Goal: Information Seeking & Learning: Learn about a topic

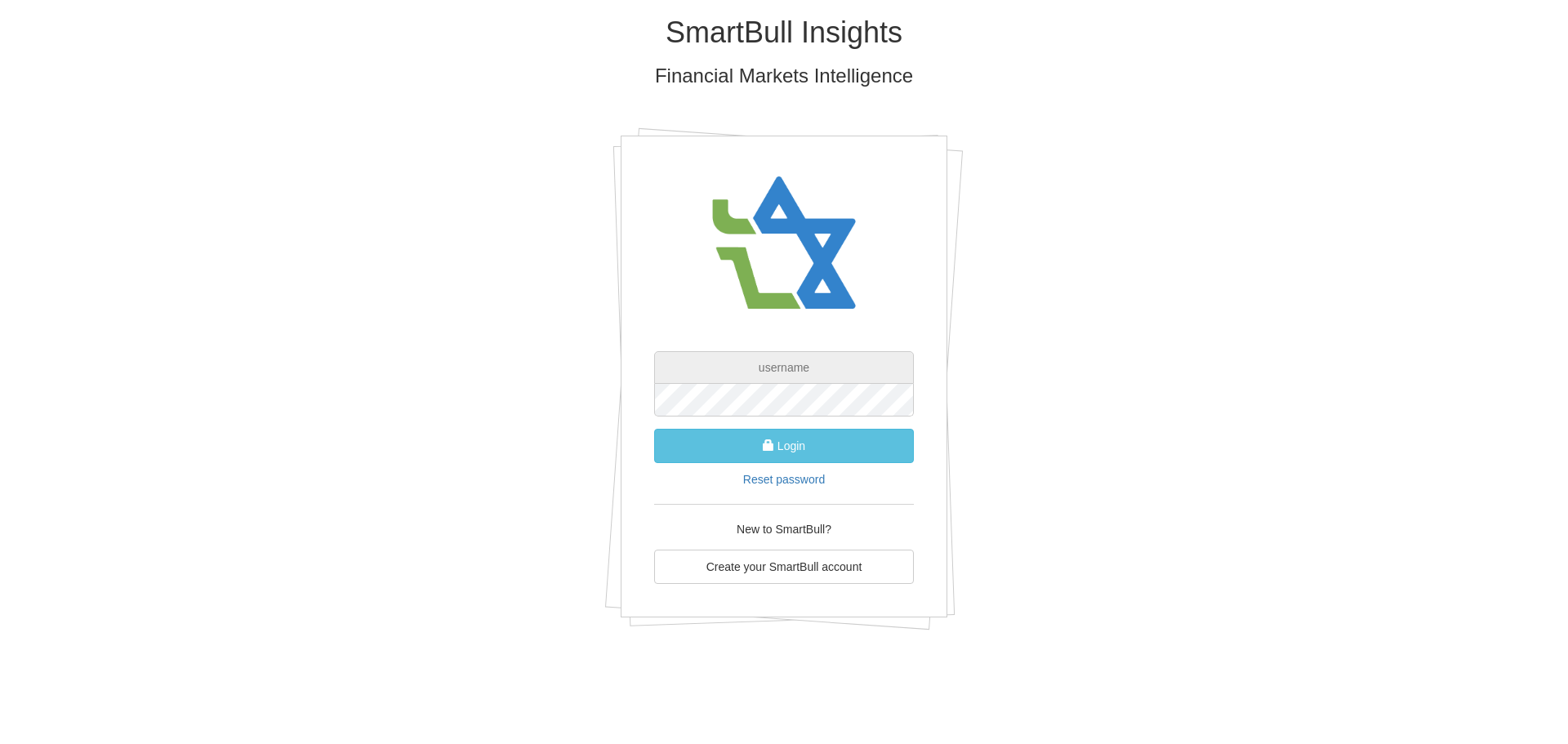
click at [740, 372] on input "text" at bounding box center [784, 367] width 260 height 33
type input "ט"
type input "[PERSON_NAME][EMAIL_ADDRESS][DOMAIN_NAME]"
click at [654, 429] on button "Login" at bounding box center [784, 446] width 260 height 35
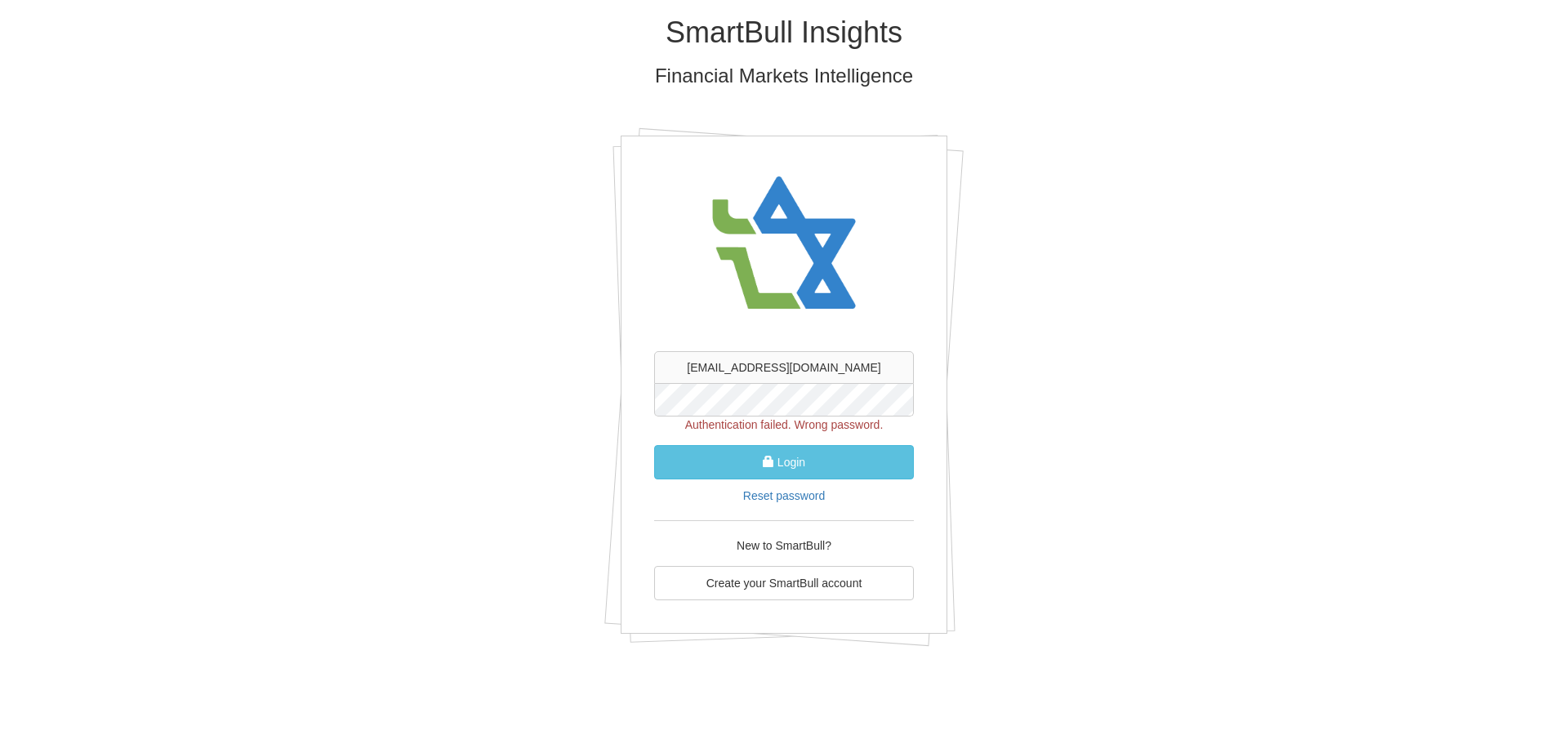
click at [603, 385] on div "SmartBull Insights Financial Markets Intelligence yanivp@tase.co.il Authenticat…" at bounding box center [784, 337] width 956 height 674
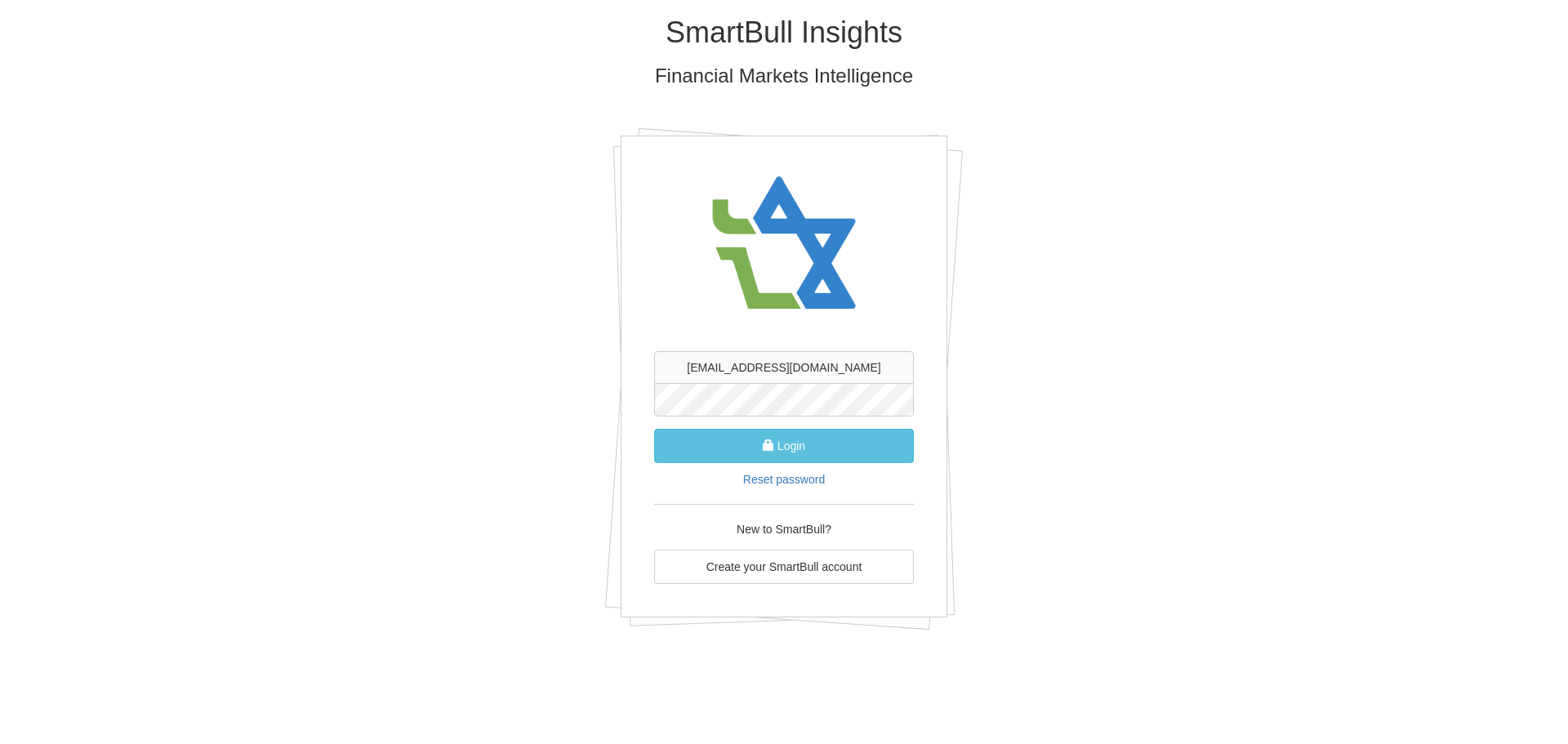
click at [654, 429] on button "Login" at bounding box center [784, 446] width 260 height 35
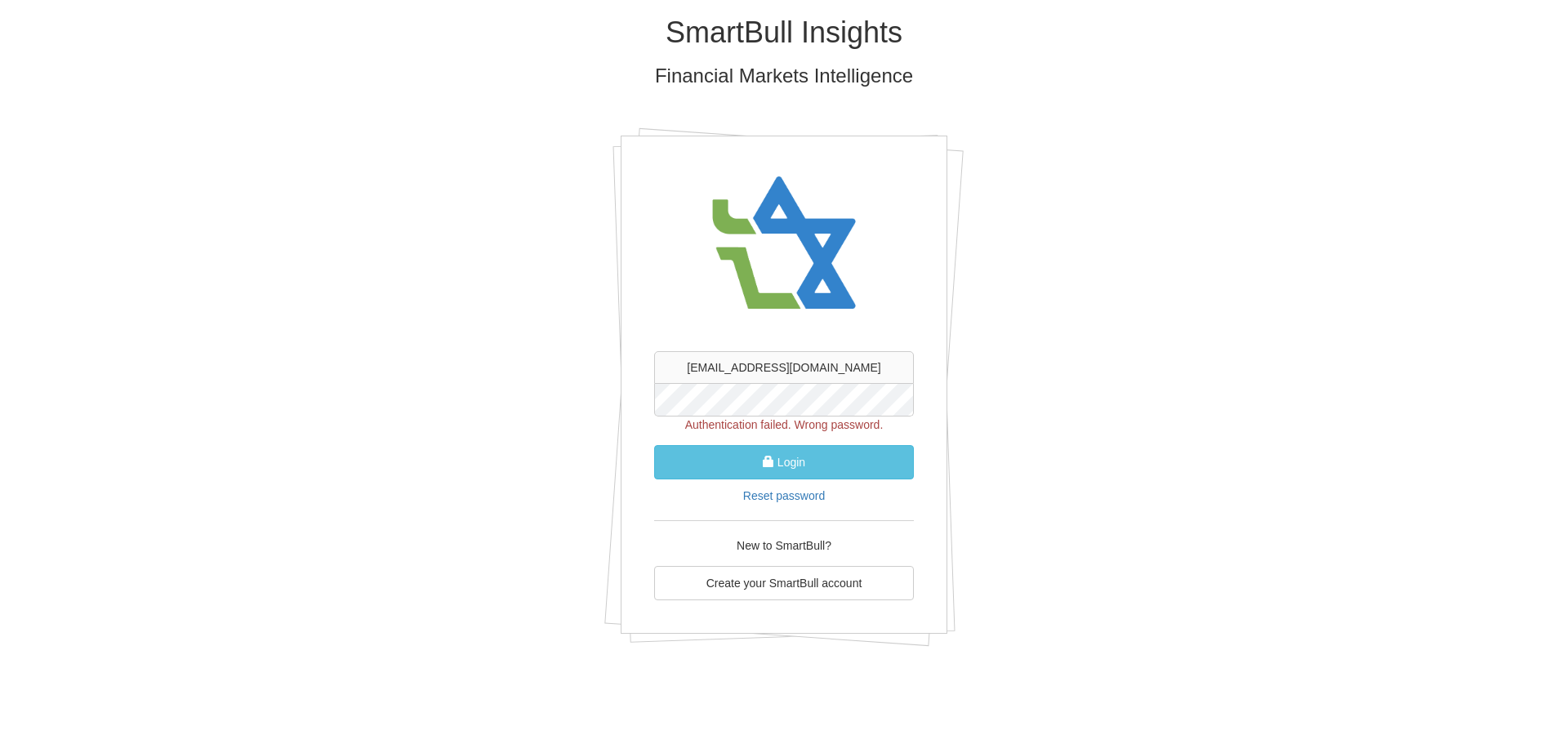
click at [576, 375] on div "SmartBull Insights Financial Markets Intelligence yanivp@tase.co.il Authenticat…" at bounding box center [784, 337] width 956 height 674
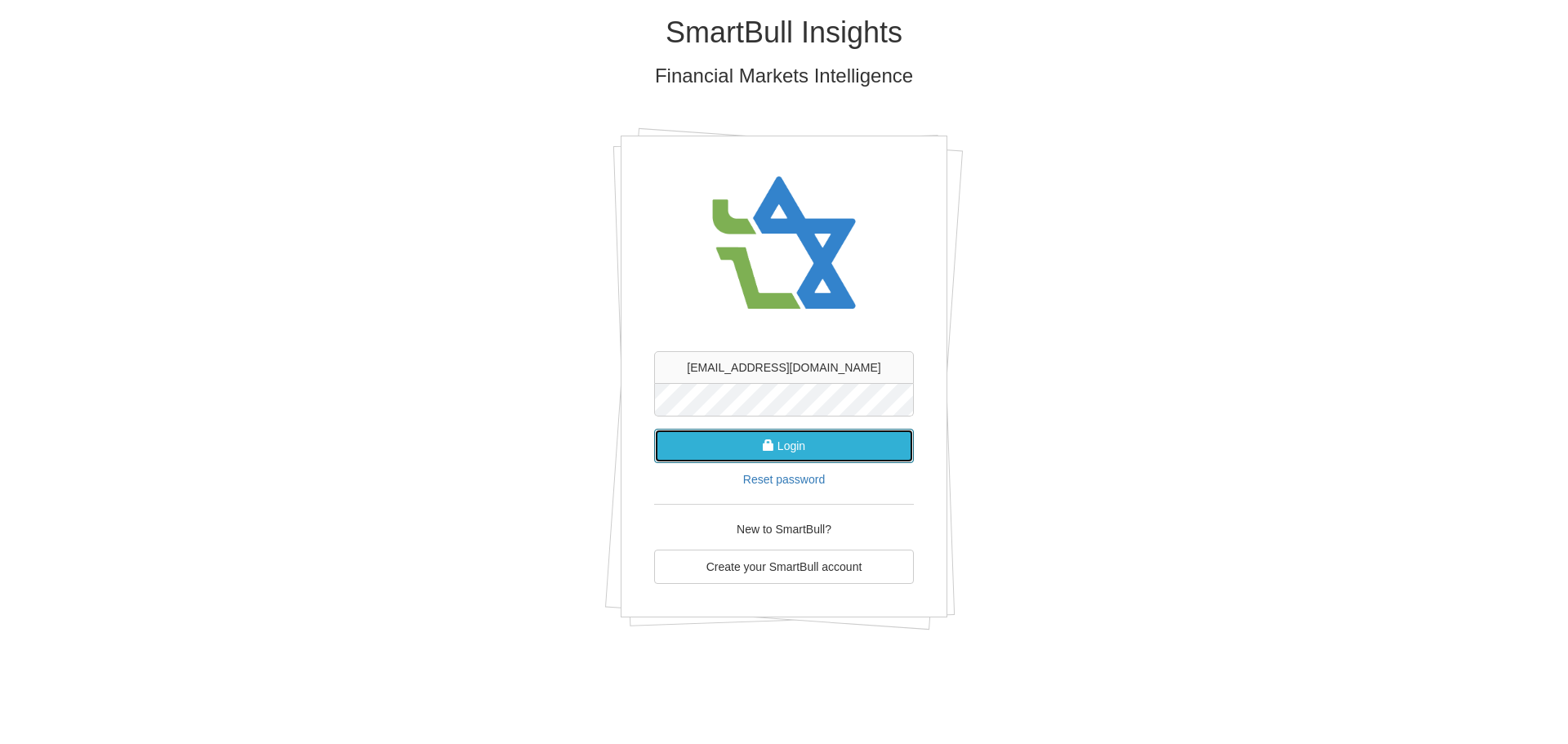
click at [803, 435] on button "Login" at bounding box center [784, 446] width 260 height 35
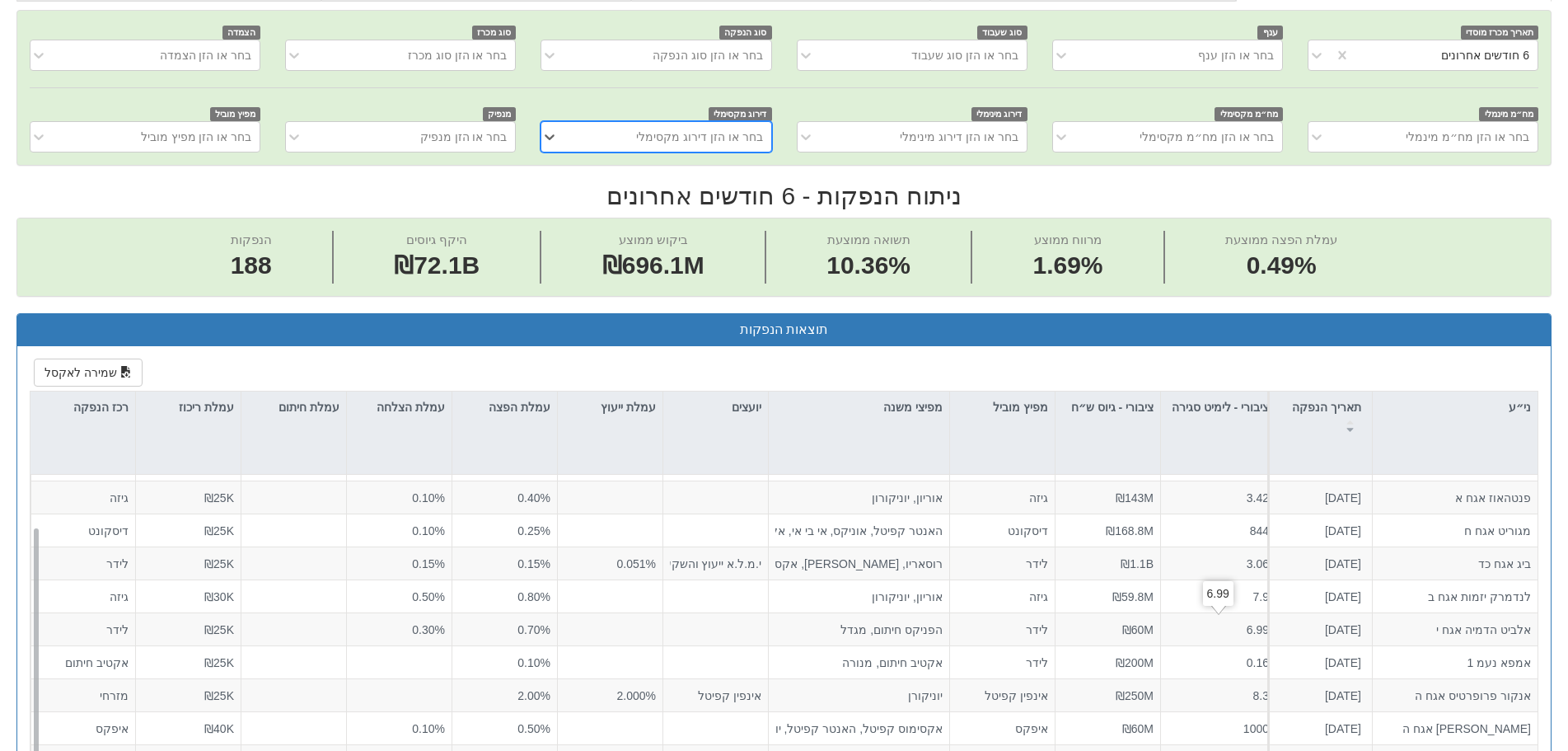
scroll to position [58, 0]
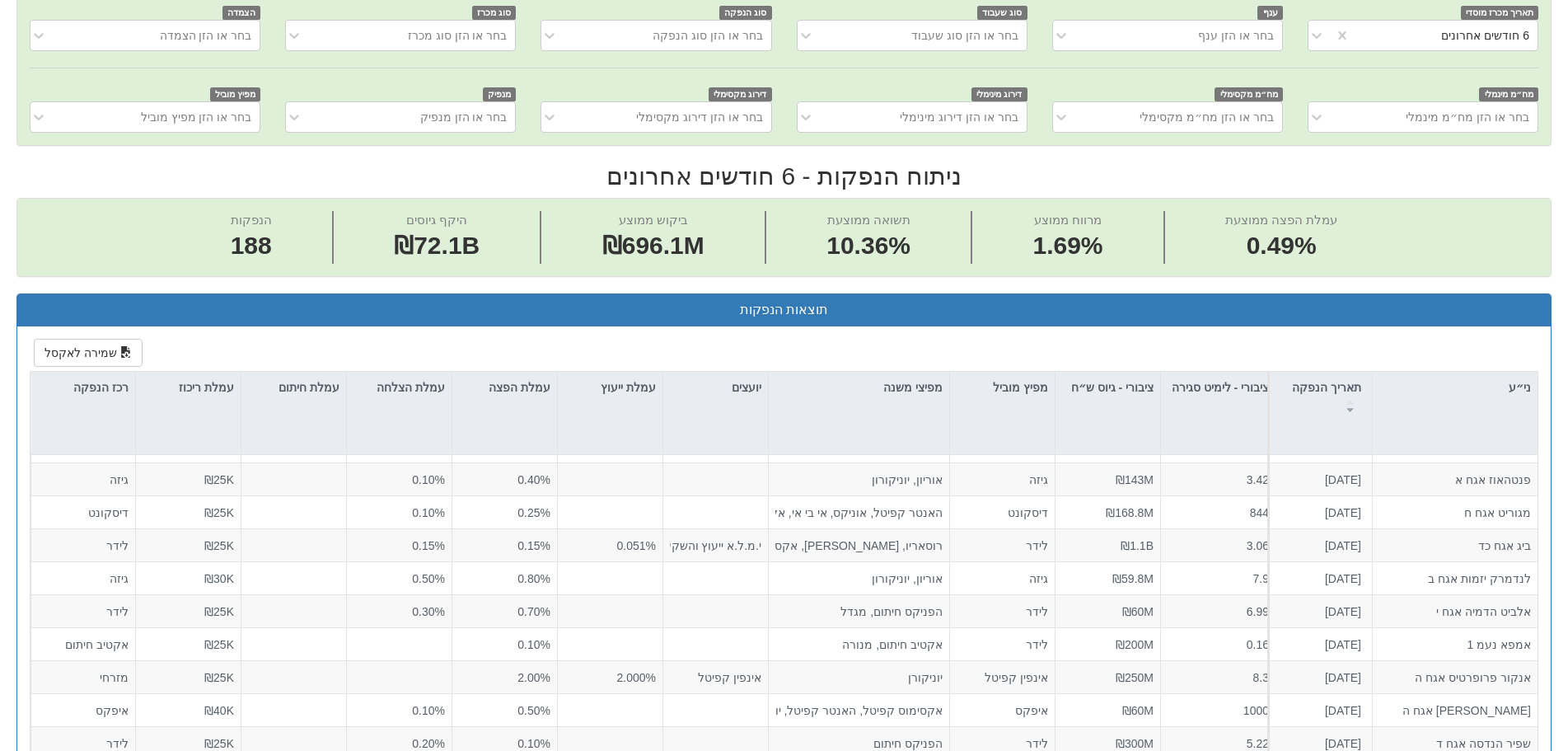
click at [1567, 743] on div "Toggle navigation מניות ואג״ח - החזקות בישראל מניות אג״ח מניות ואג״ח ✓ מניות דו…" at bounding box center [784, 673] width 1568 height 2208
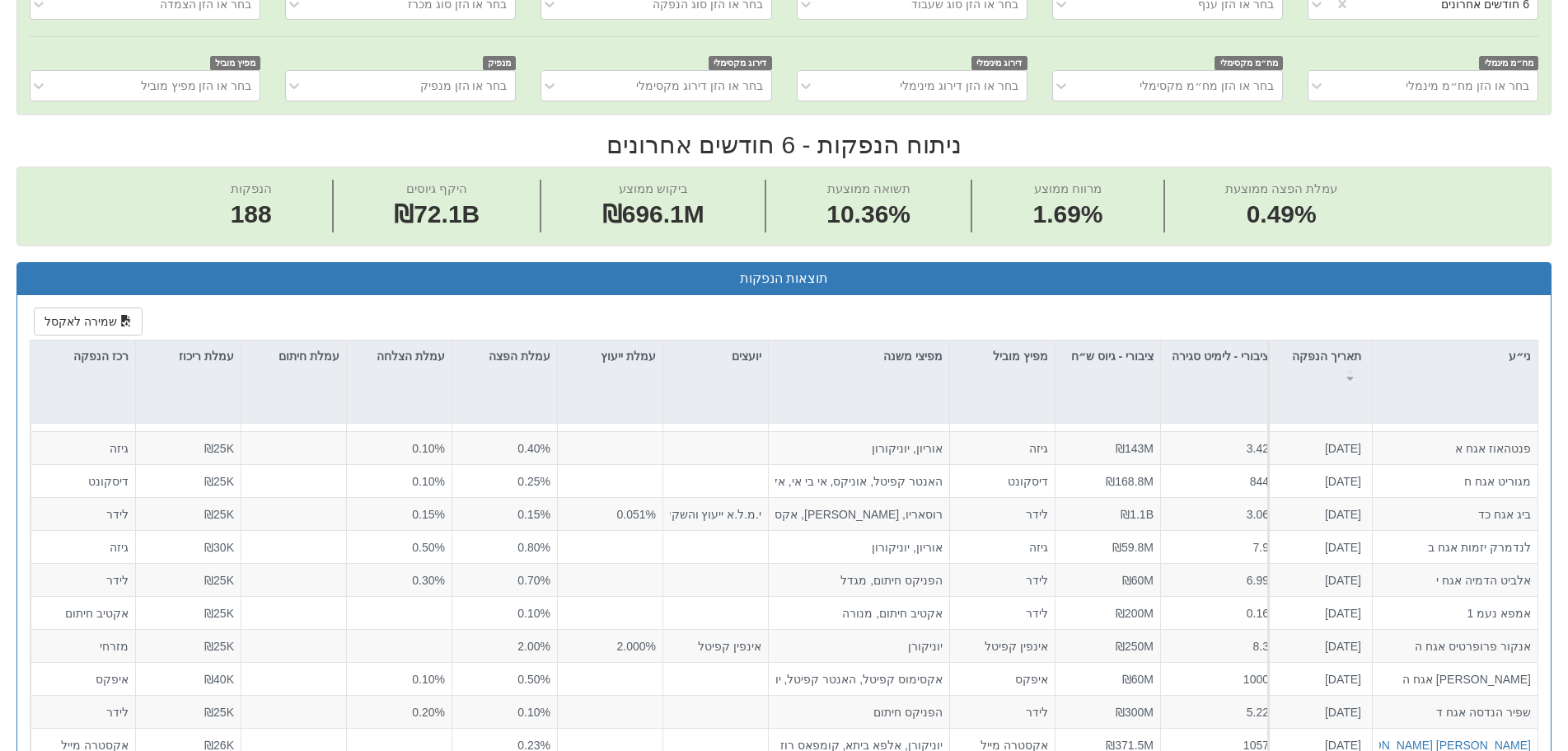
click at [1567, 747] on div "Toggle navigation מניות ואג״ח - החזקות בישראל מניות אג״ח מניות ואג״ח ✓ מניות דו…" at bounding box center [784, 642] width 1568 height 2208
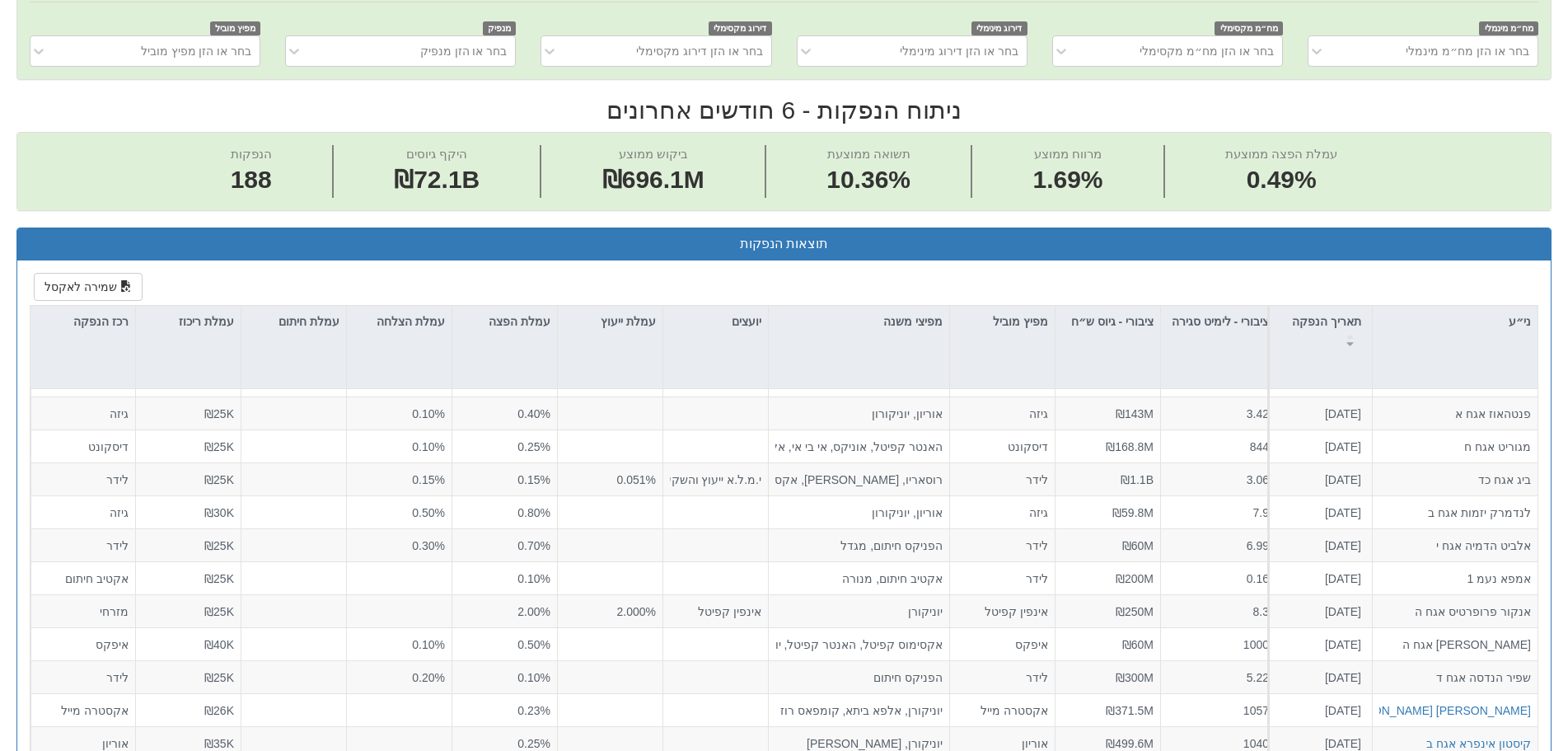
click at [1567, 748] on div "Toggle navigation מניות ואג״ח - החזקות בישראל מניות אג״ח מניות ואג״ח ✓ מניות דו…" at bounding box center [784, 607] width 1568 height 2208
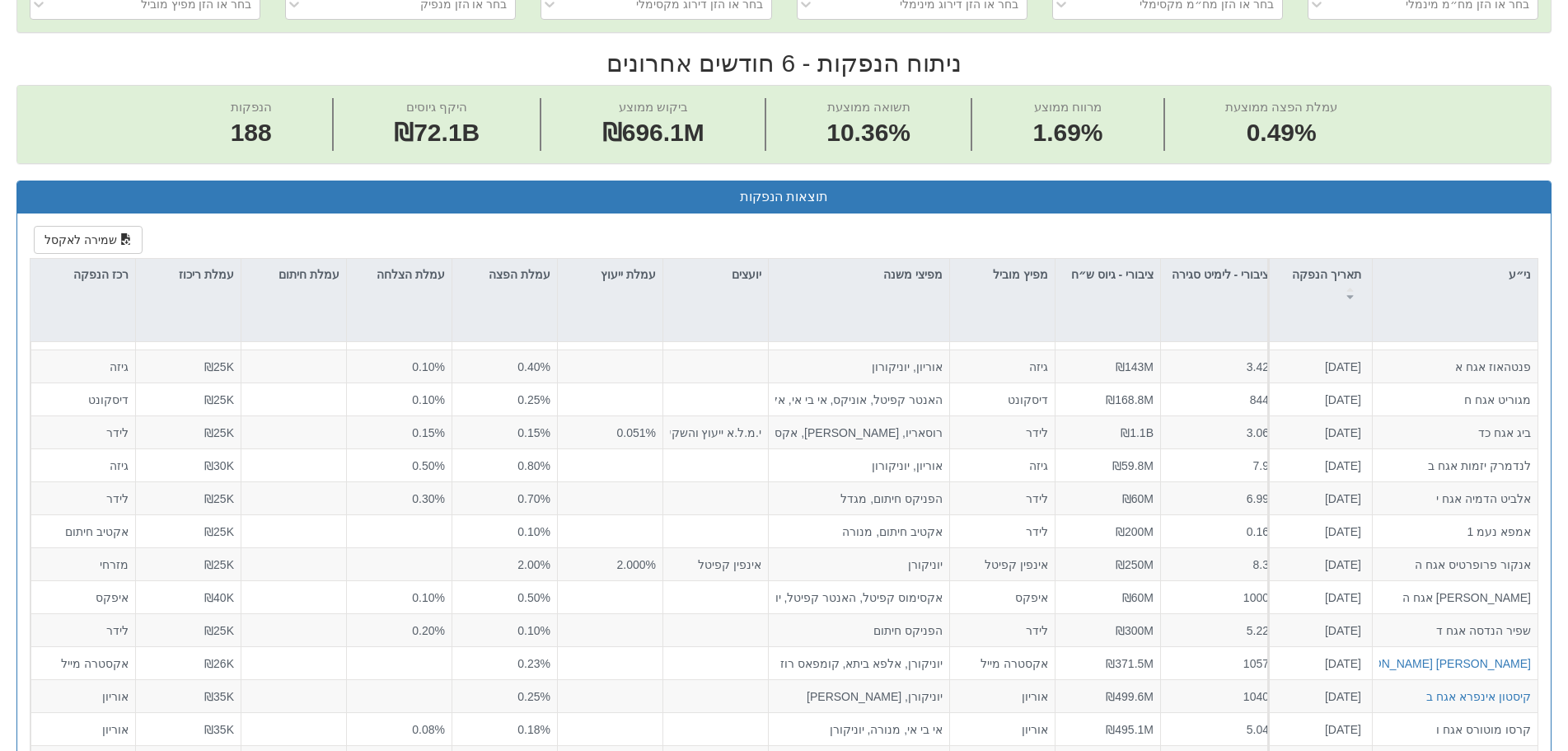
click at [1567, 739] on div "Toggle navigation מניות ואג״ח - החזקות בישראל מניות אג״ח מניות ואג״ח ✓ מניות דו…" at bounding box center [784, 560] width 1568 height 2208
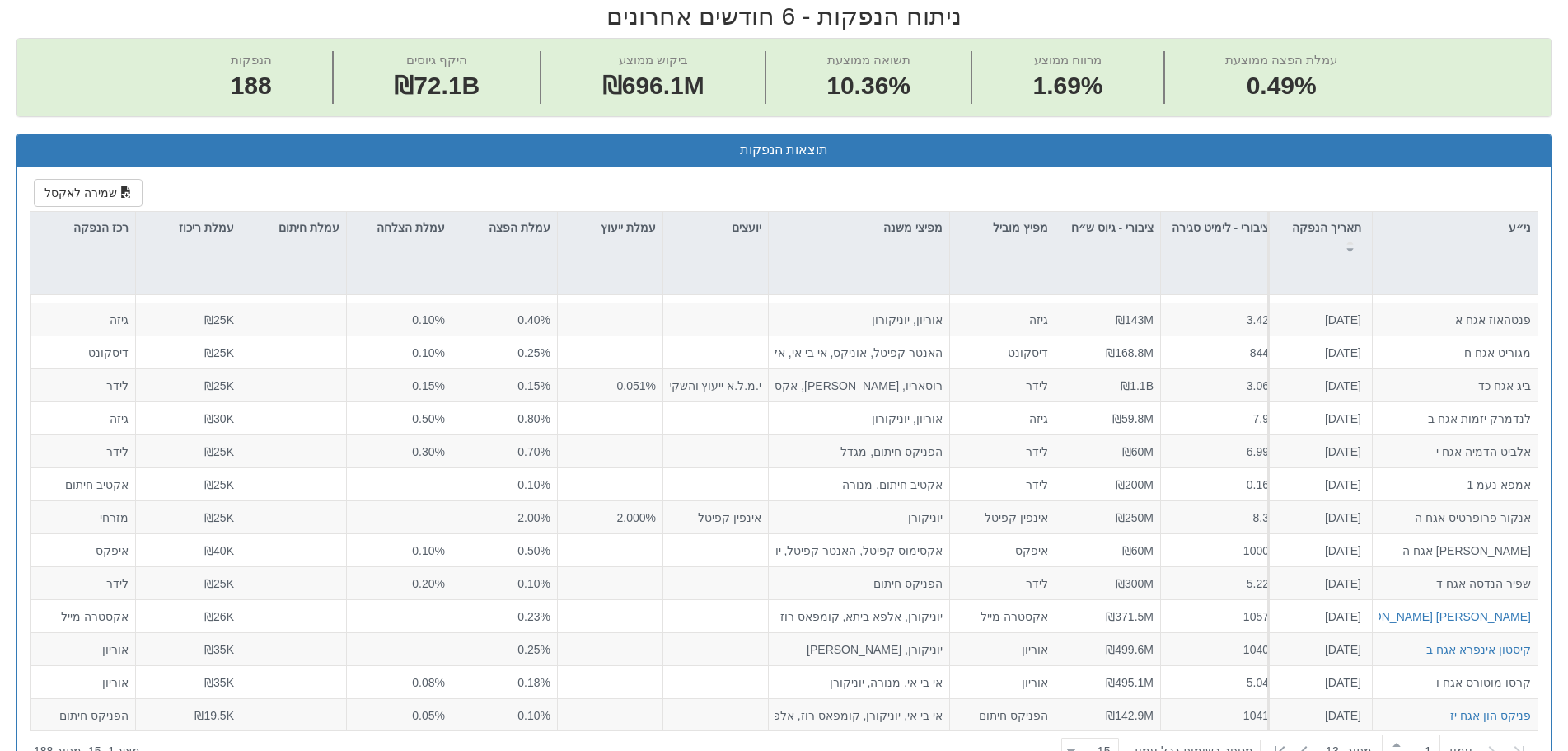
click at [1567, 739] on div "Toggle navigation מניות ואג״ח - החזקות בישראל מניות אג״ח מניות ואג״ח ✓ מניות דו…" at bounding box center [784, 513] width 1568 height 2208
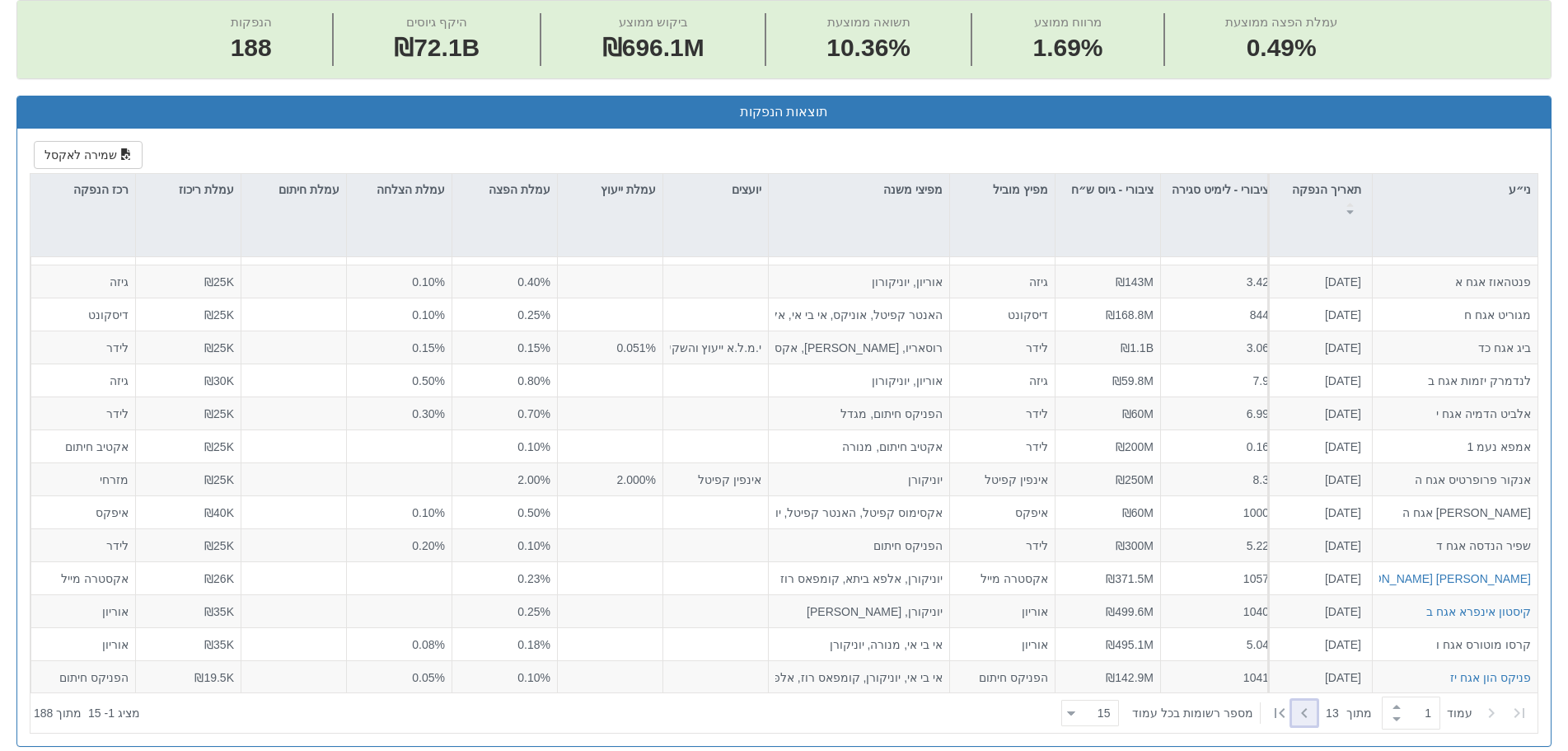
click at [1301, 711] on icon at bounding box center [1303, 712] width 6 height 10
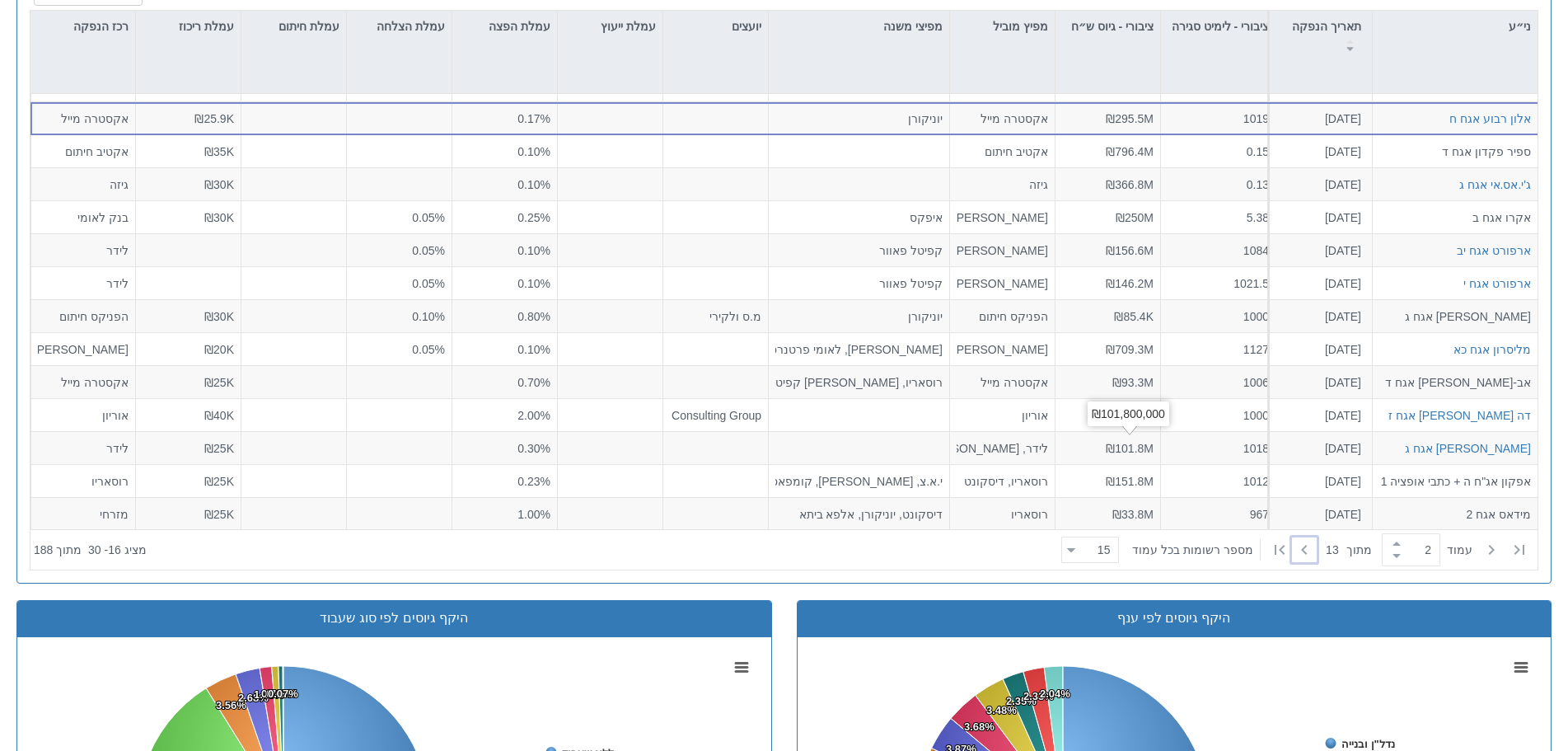
scroll to position [793, 0]
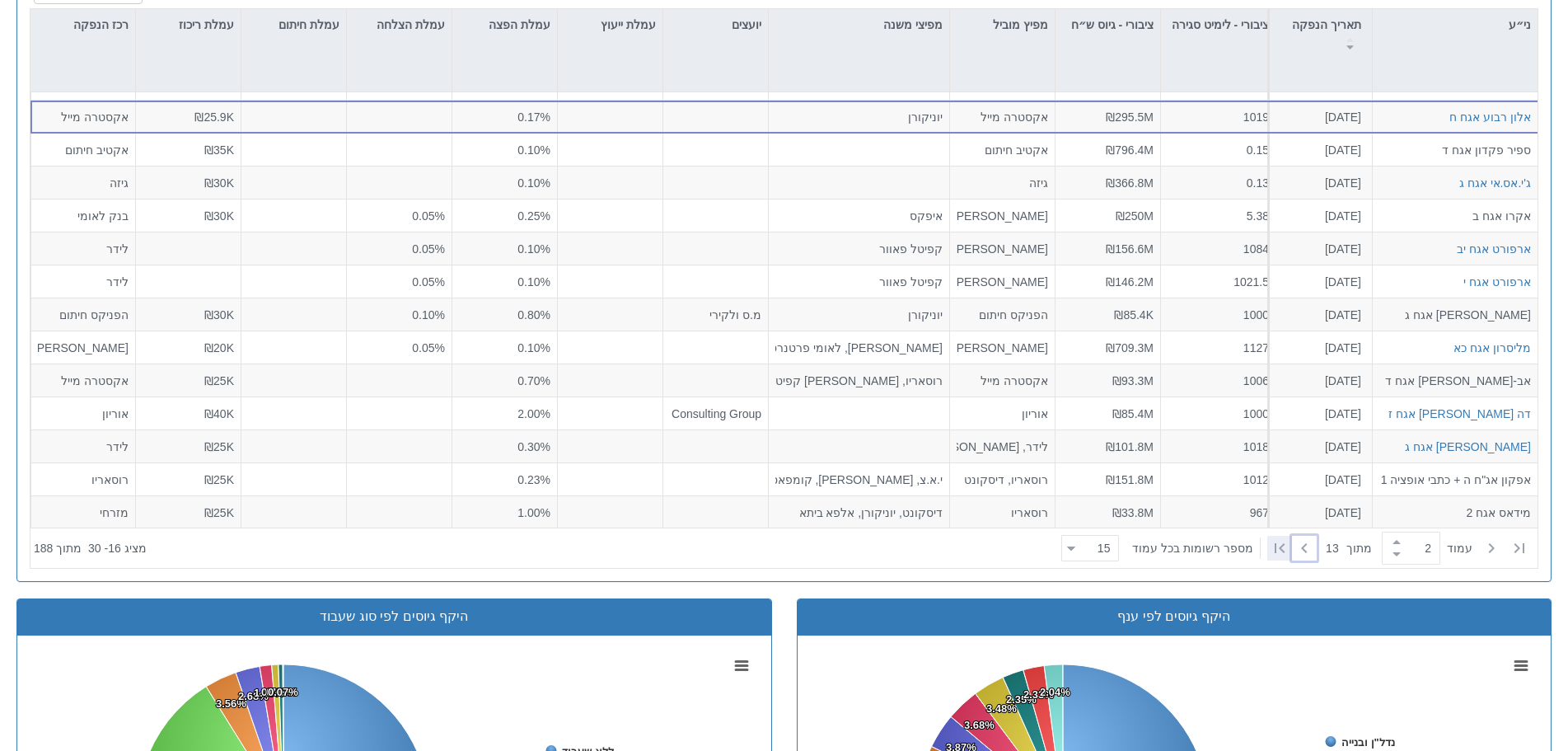
click at [1269, 542] on icon at bounding box center [1279, 548] width 20 height 20
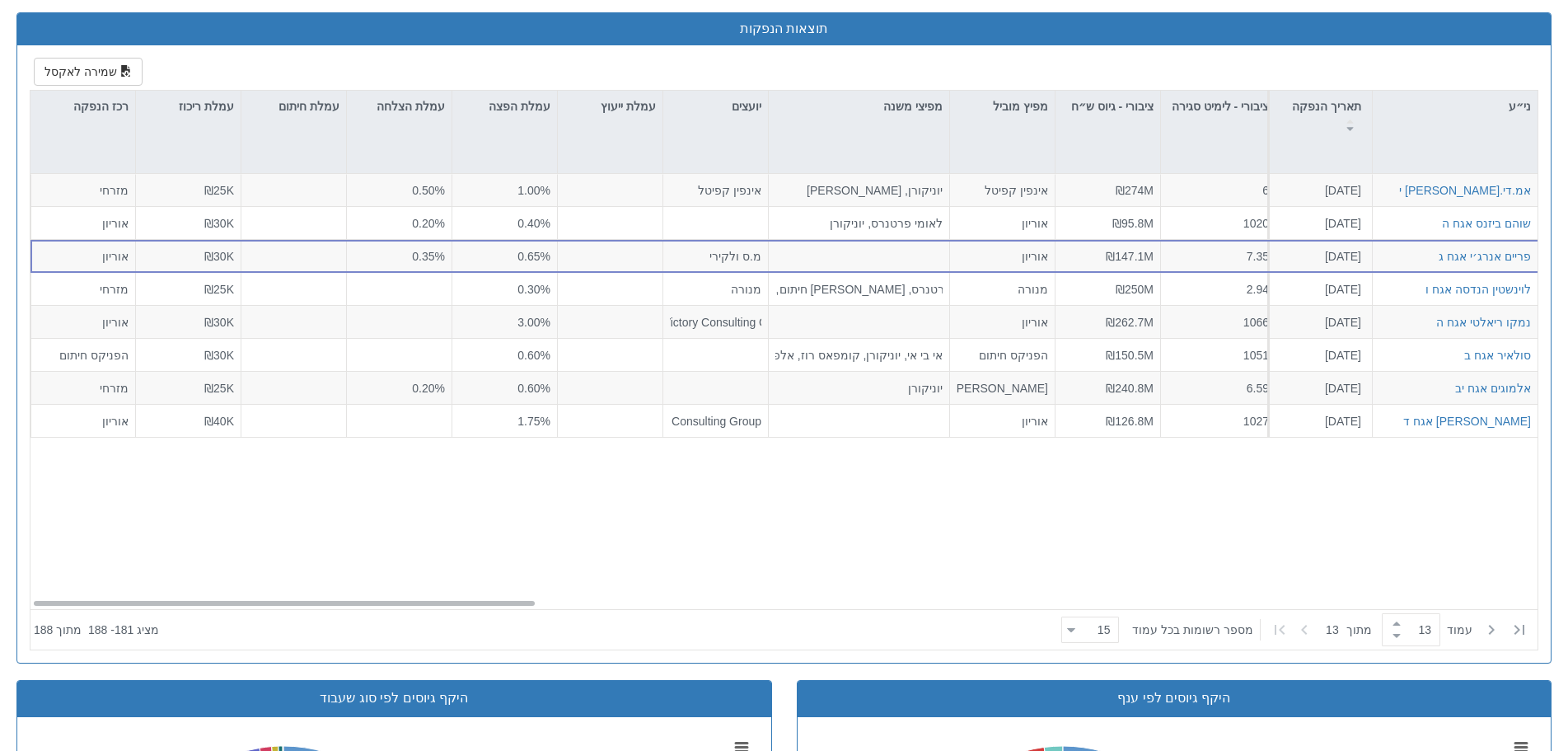
scroll to position [711, 0]
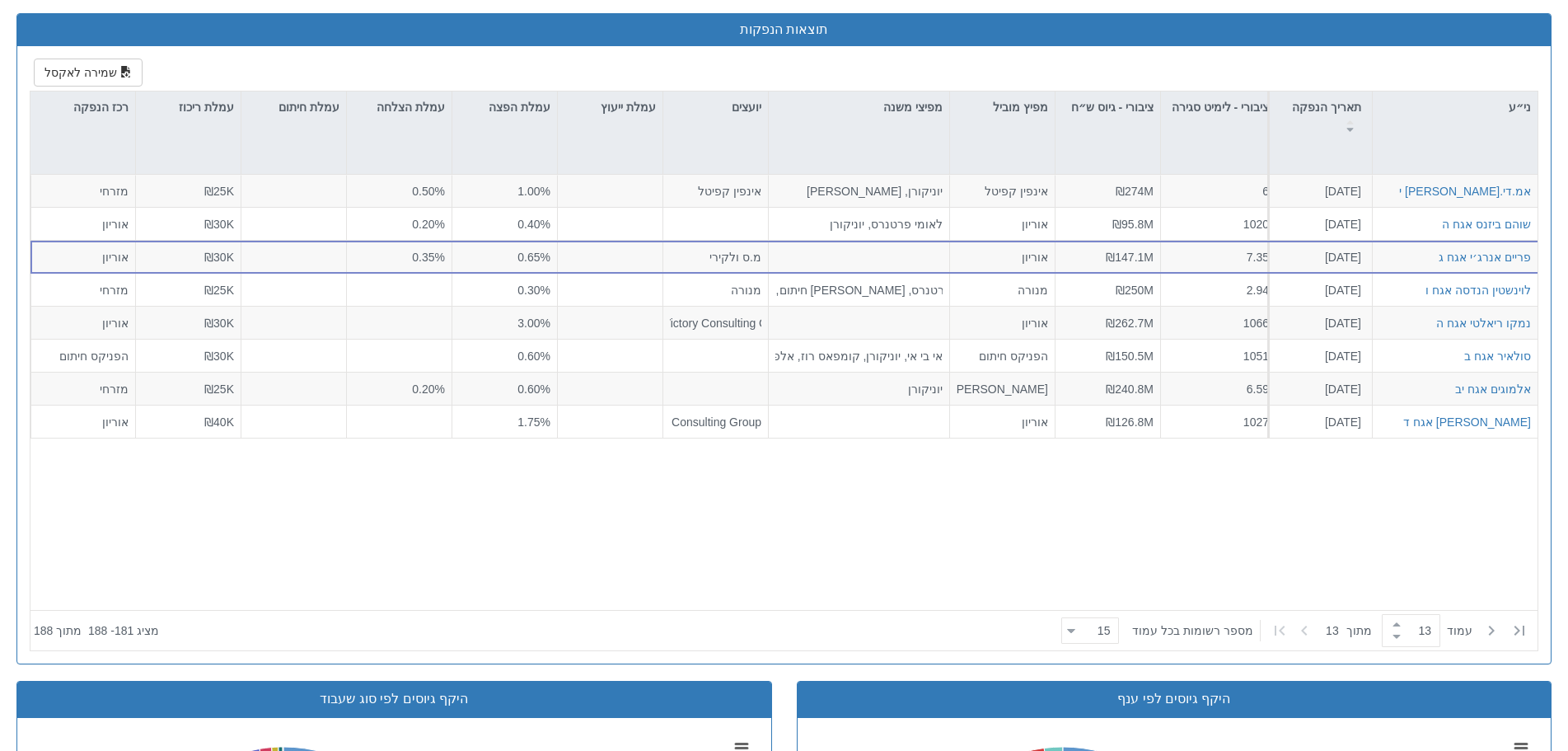
click at [1294, 625] on icon at bounding box center [1304, 631] width 20 height 20
click at [1490, 626] on icon at bounding box center [1492, 631] width 20 height 20
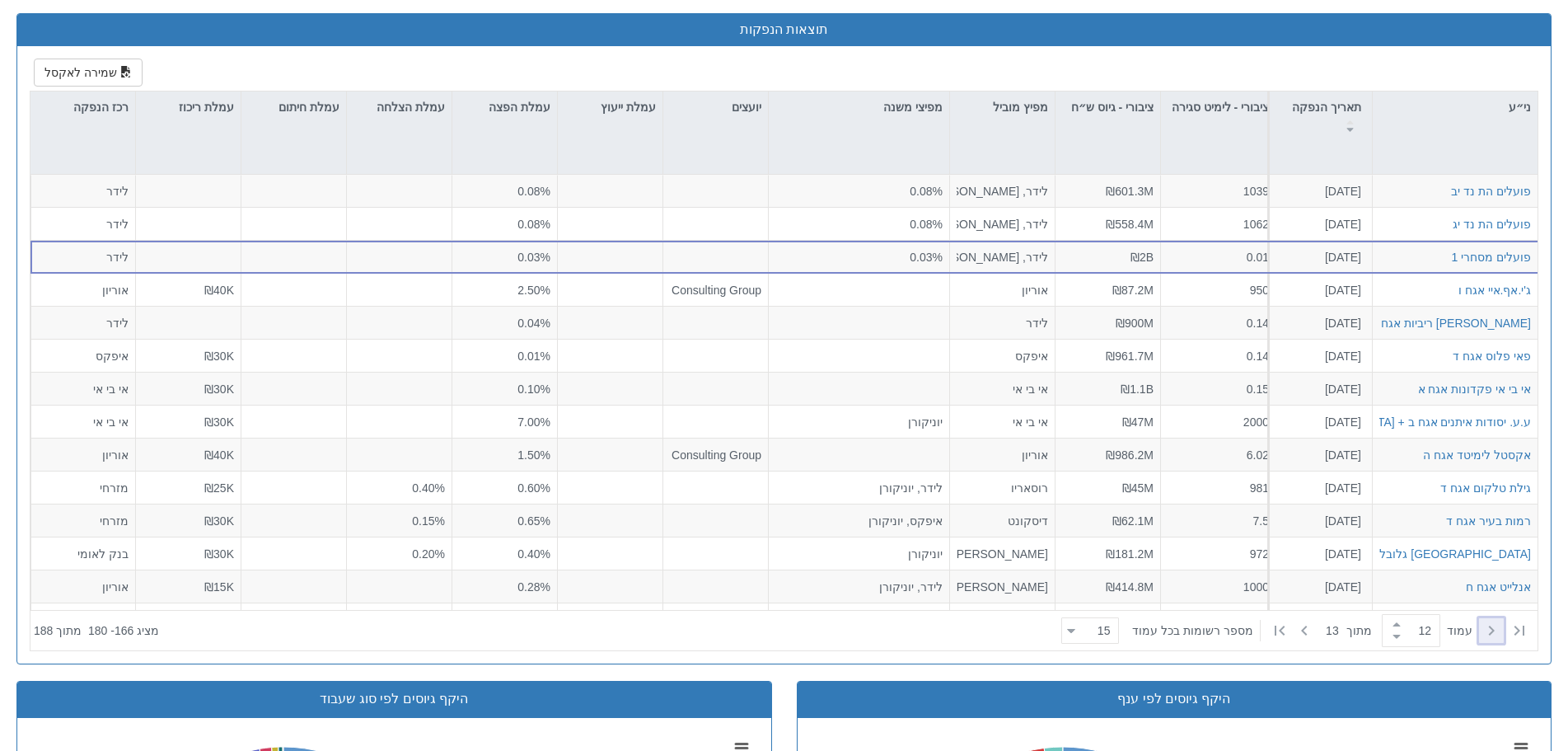
scroll to position [0, -39]
click at [1490, 626] on icon at bounding box center [1492, 631] width 20 height 20
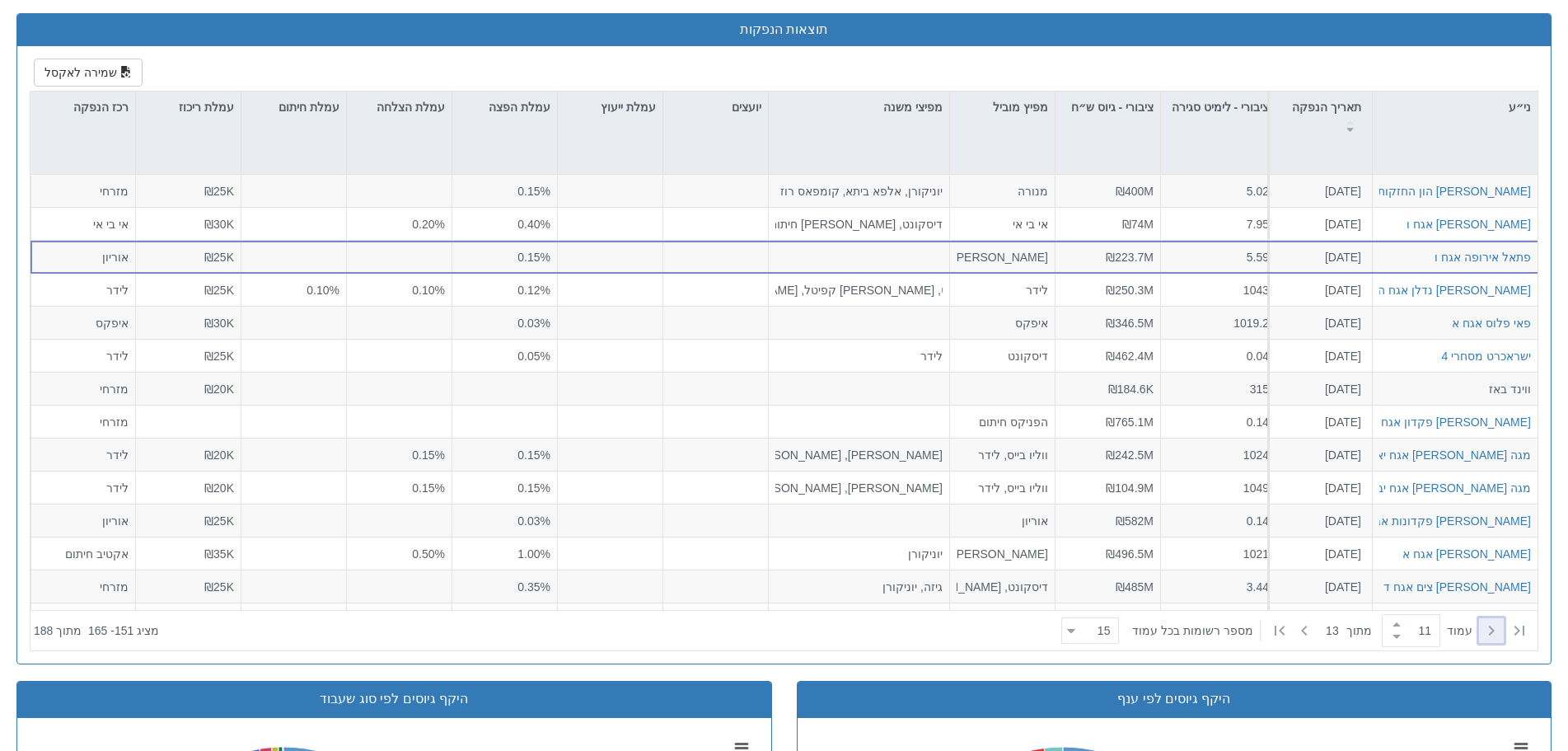
click at [1488, 624] on icon at bounding box center [1492, 631] width 20 height 20
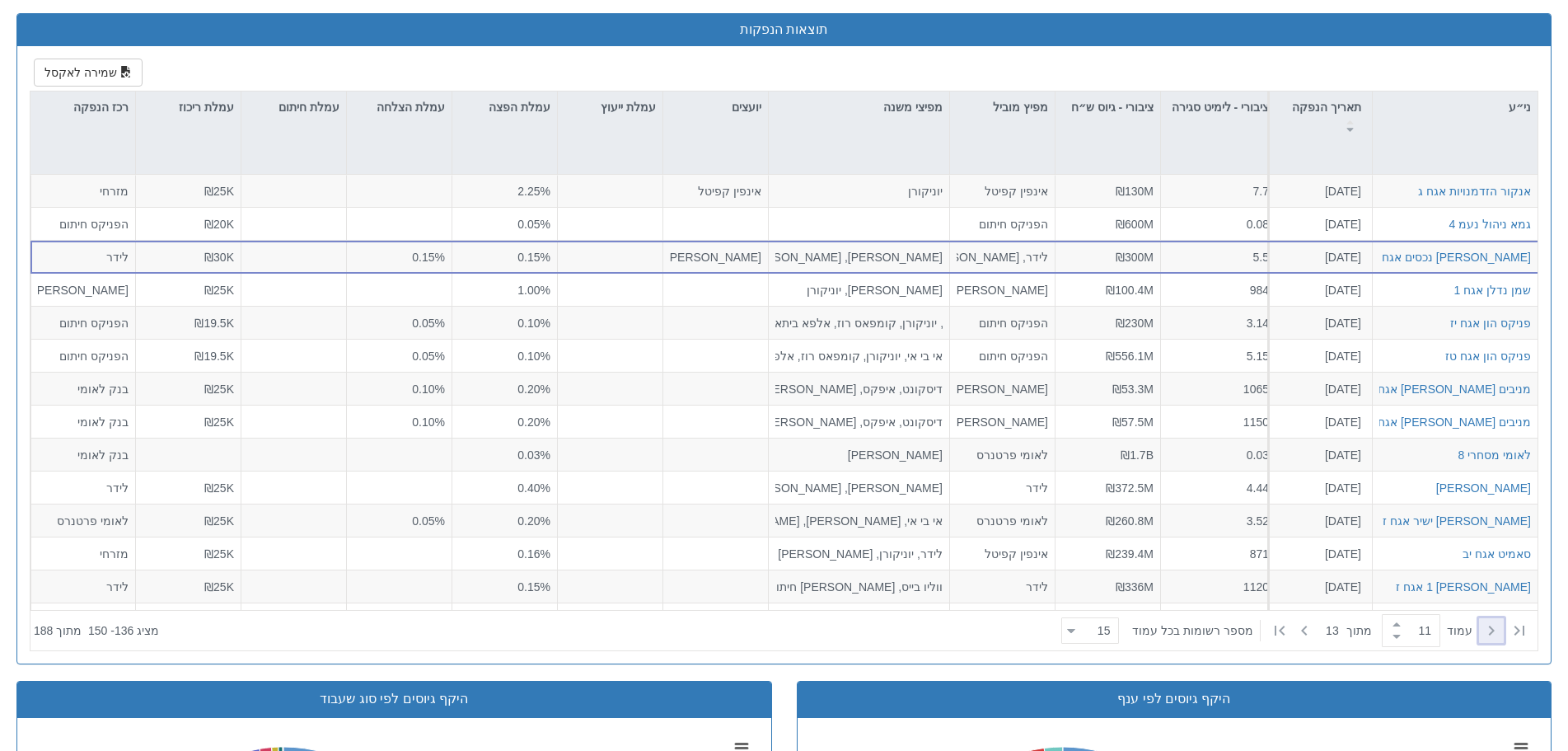
type input "10"
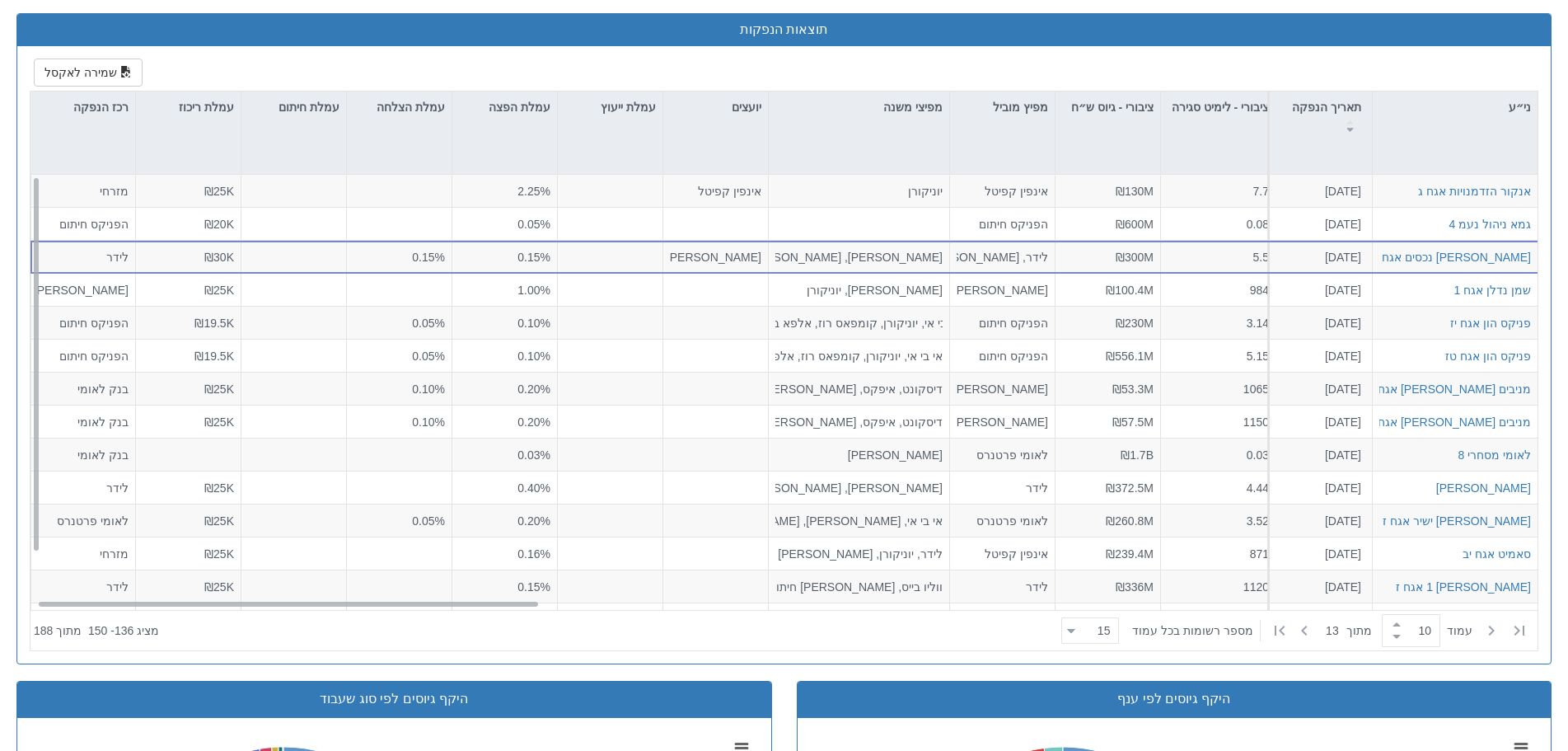
click at [1461, 449] on div "לאומי מסחרי 8" at bounding box center [1455, 454] width 152 height 17
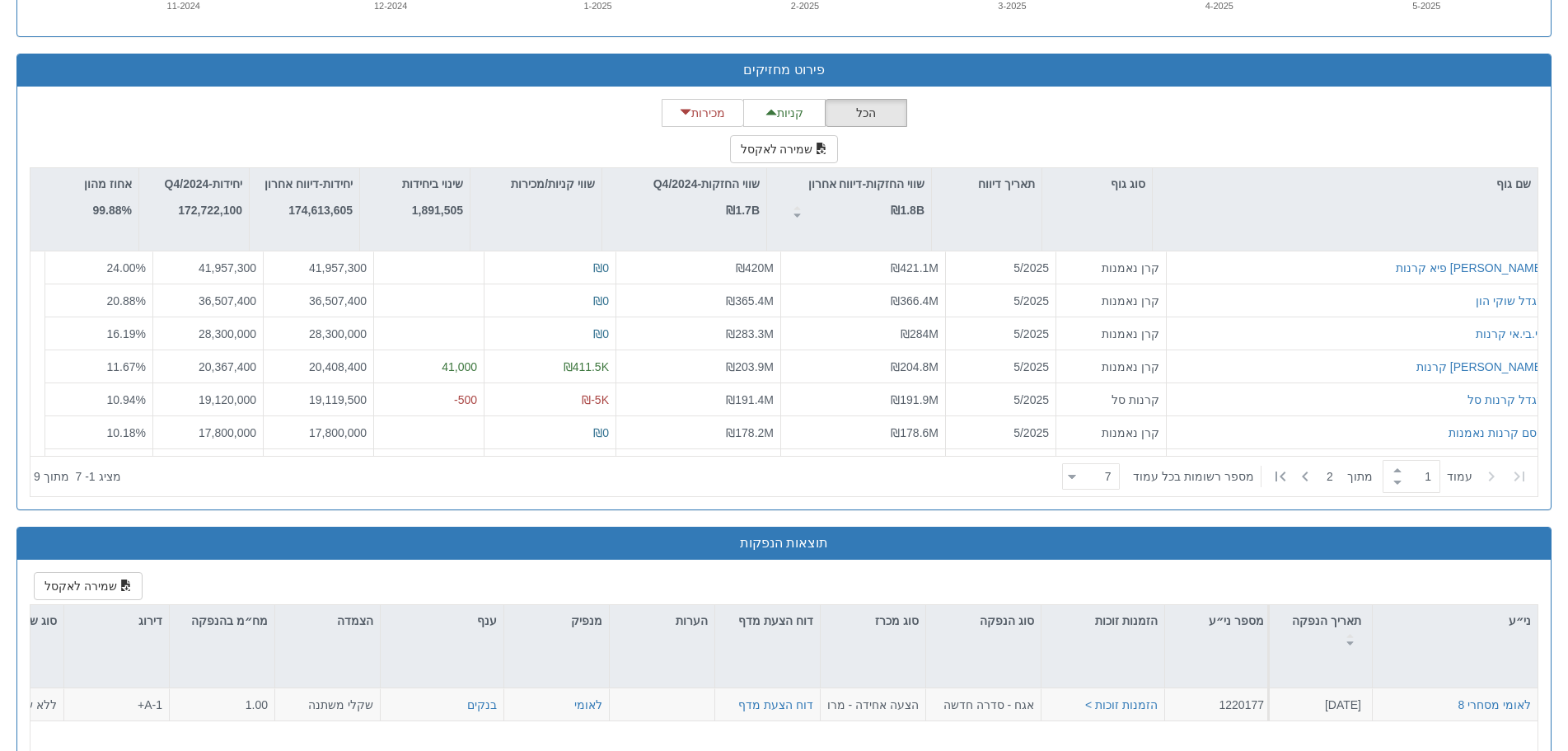
scroll to position [1610, 0]
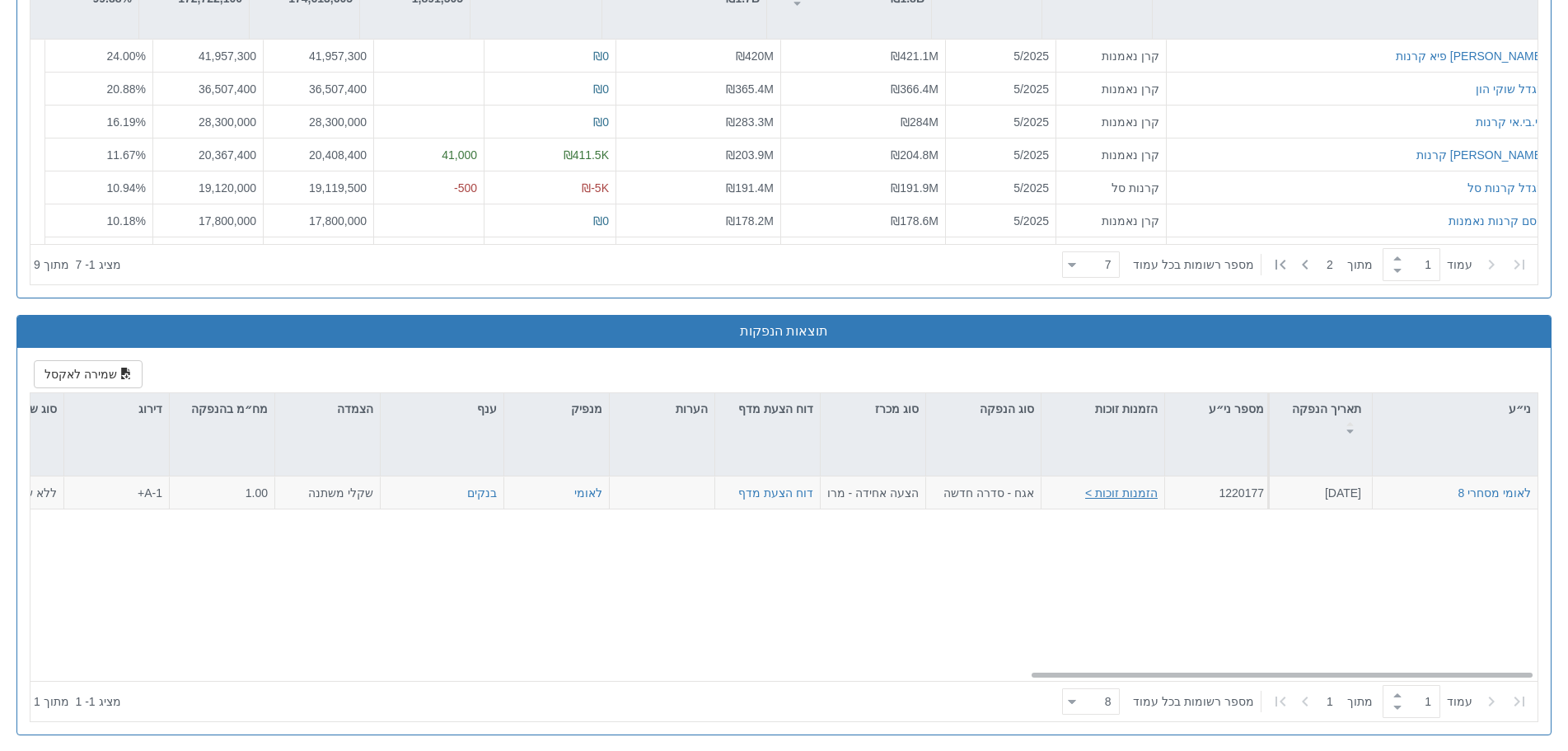
click at [1109, 487] on button "הזמנות זוכות >" at bounding box center [1121, 493] width 73 height 17
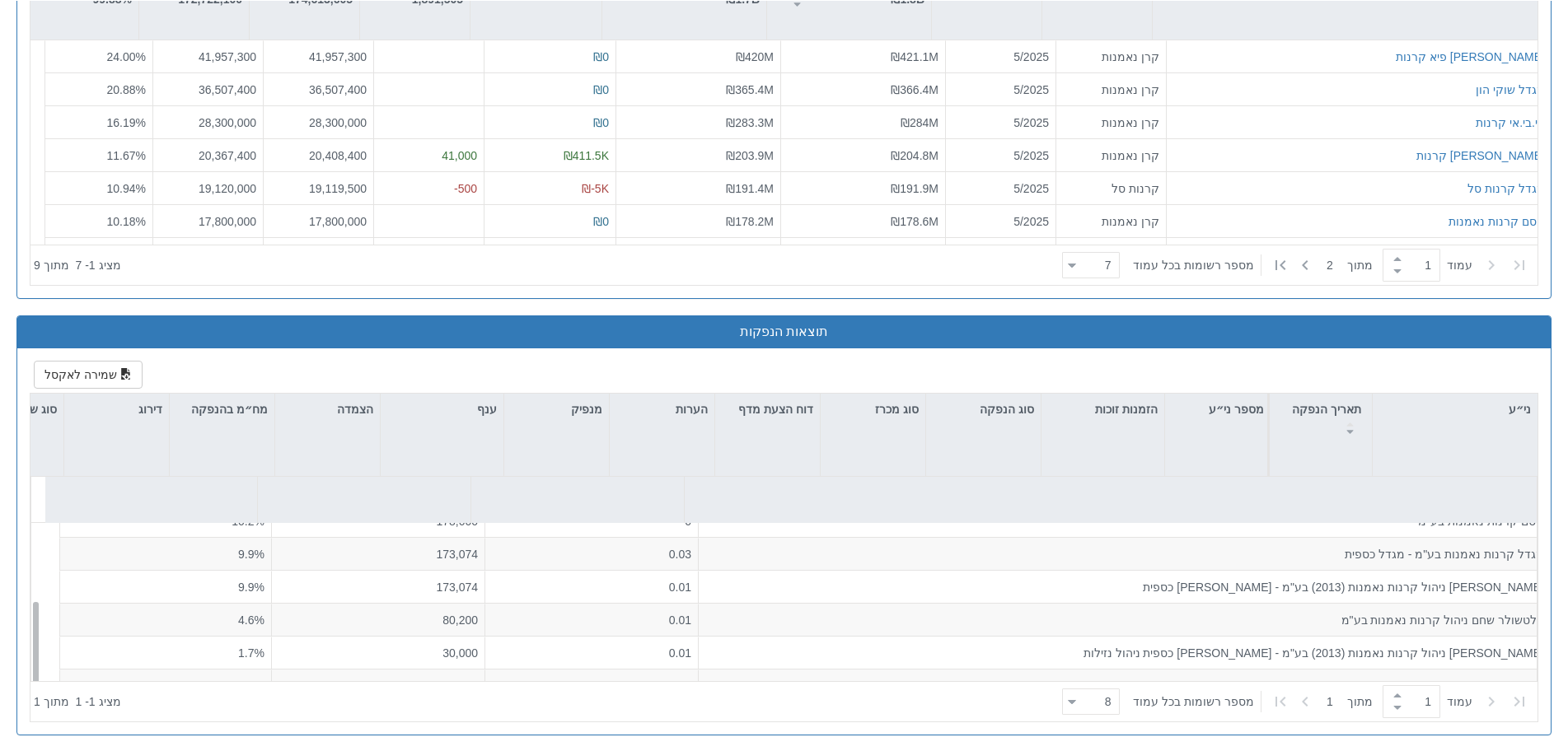
scroll to position [2, 0]
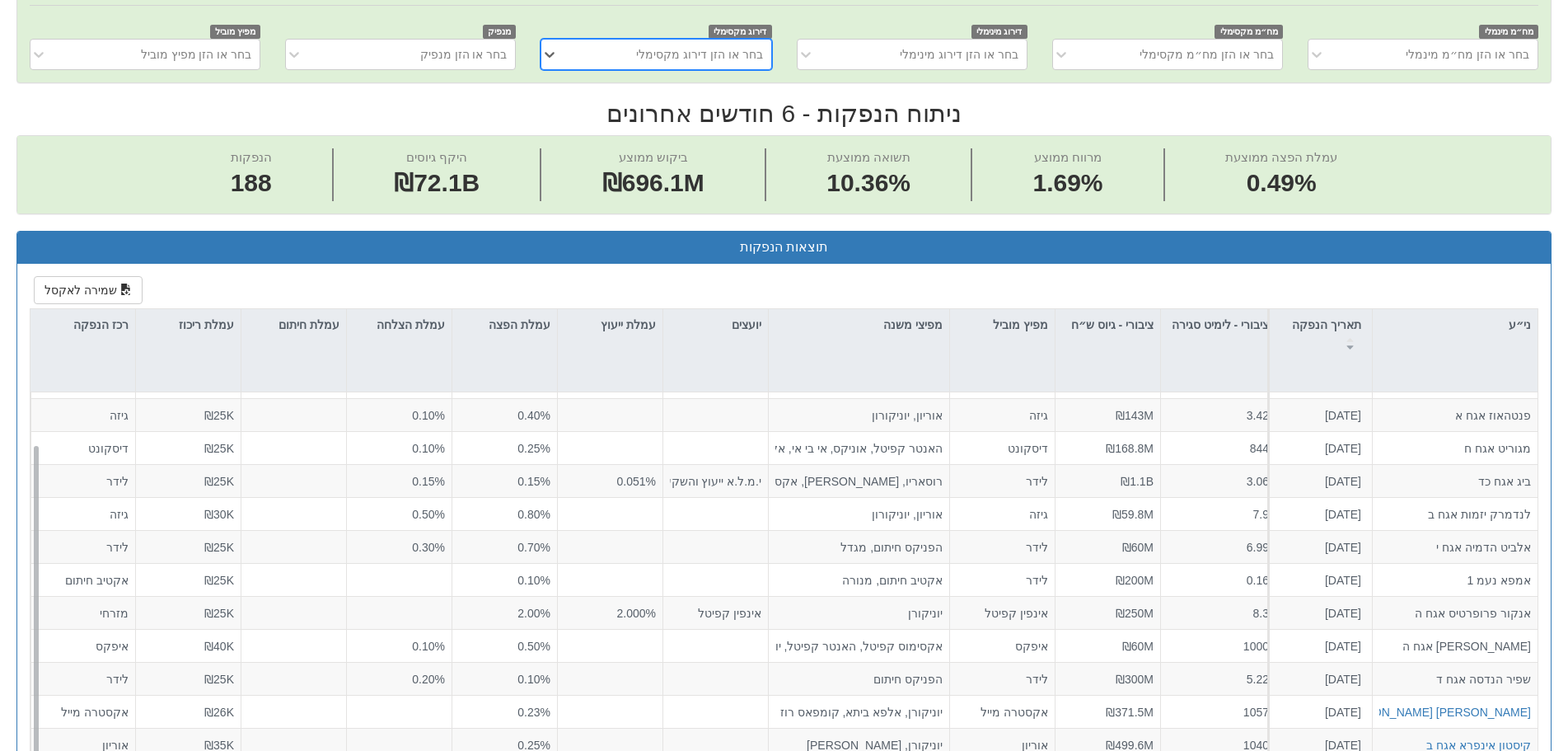
scroll to position [657, 0]
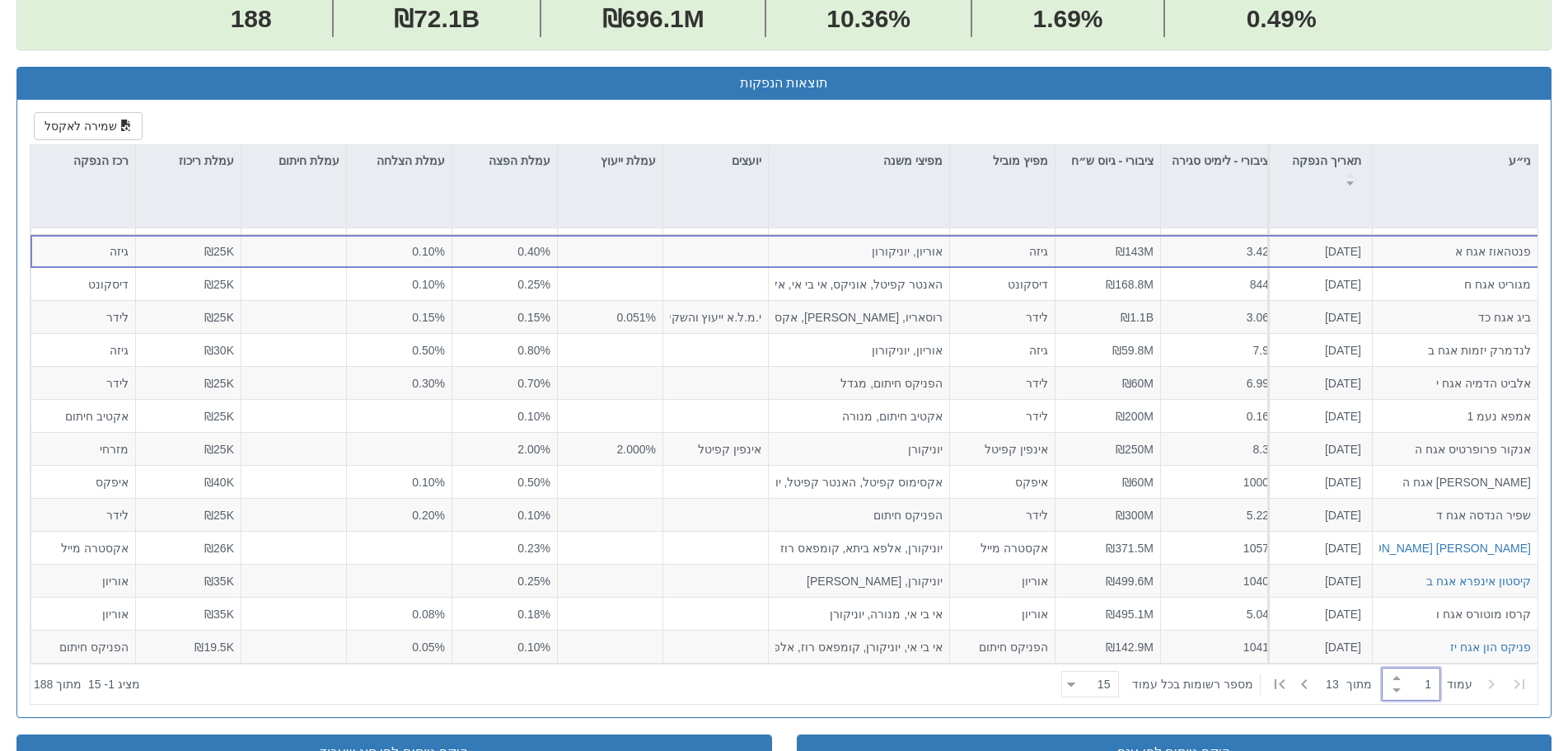
drag, startPoint x: 1419, startPoint y: 679, endPoint x: 1444, endPoint y: 680, distance: 25.0
click at [1440, 680] on div "1" at bounding box center [1411, 684] width 59 height 33
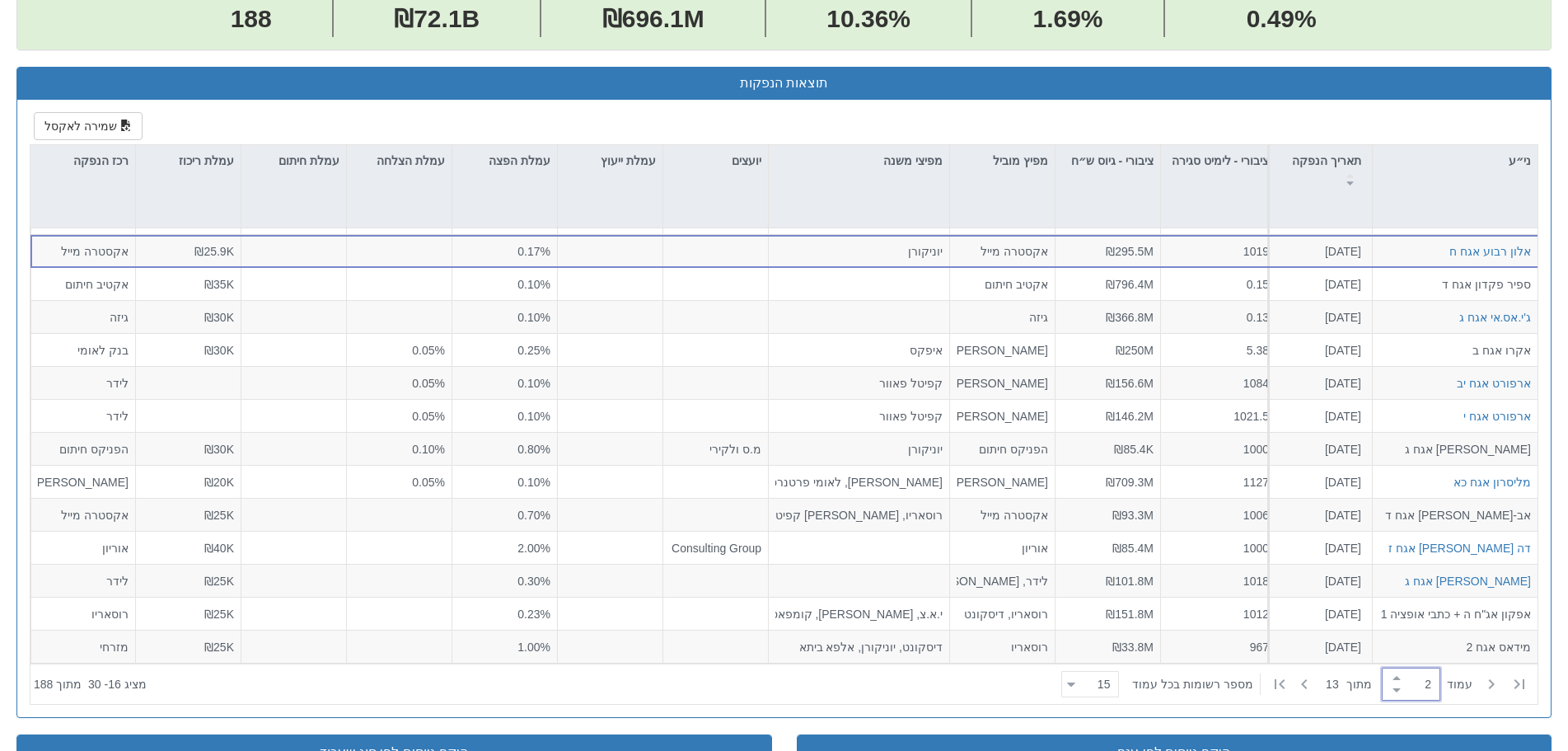
scroll to position [0, -199]
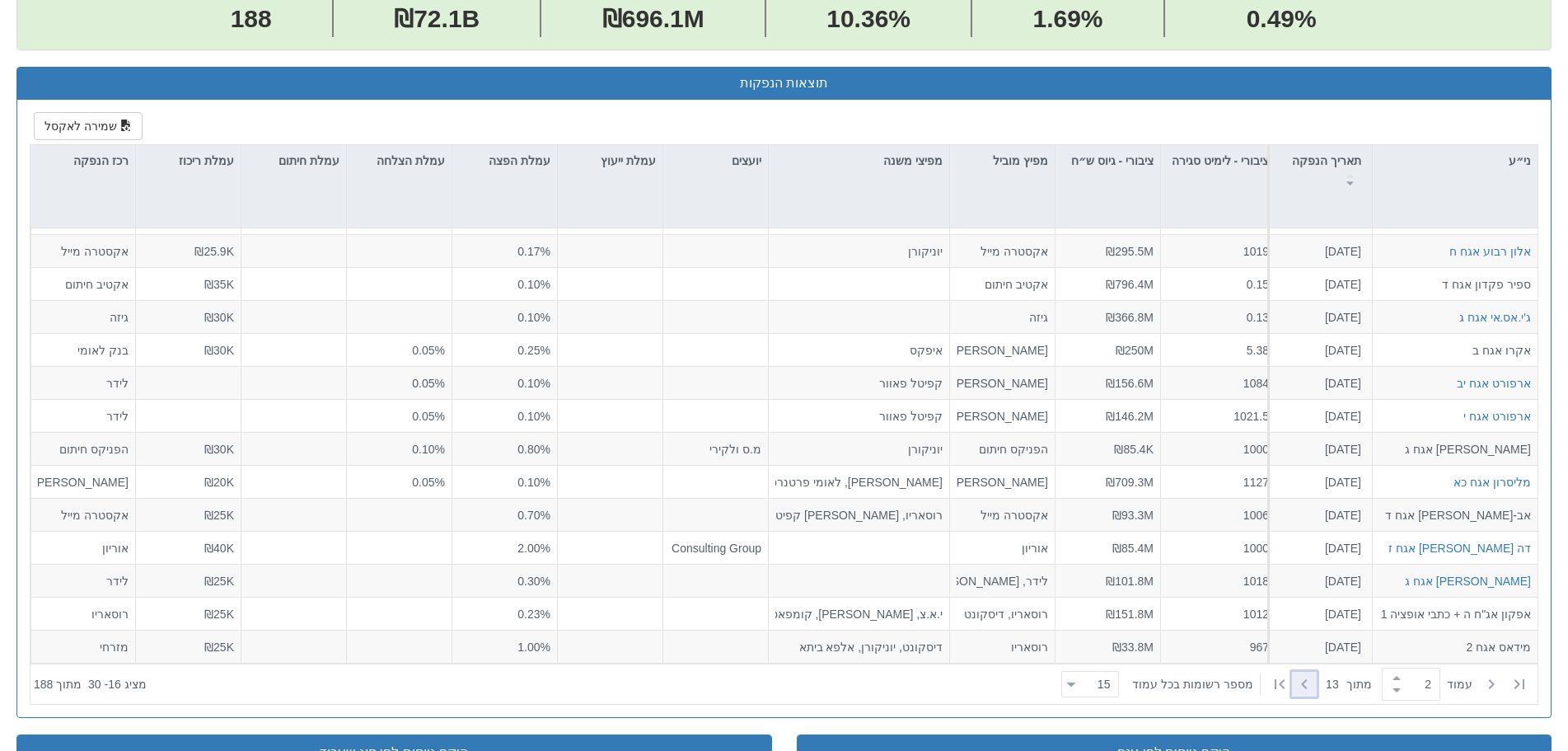
click at [1298, 685] on icon at bounding box center [1304, 684] width 20 height 20
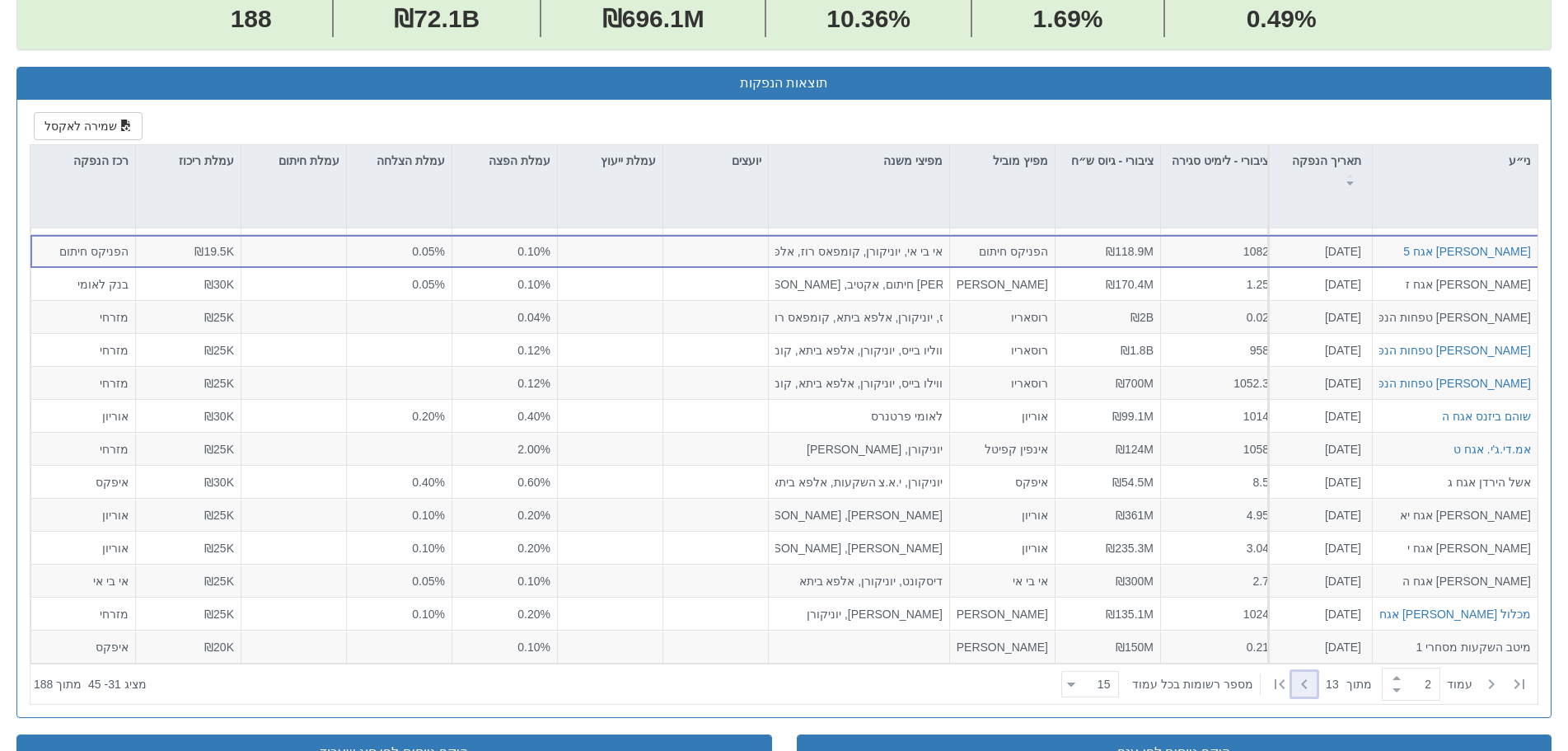
type input "3"
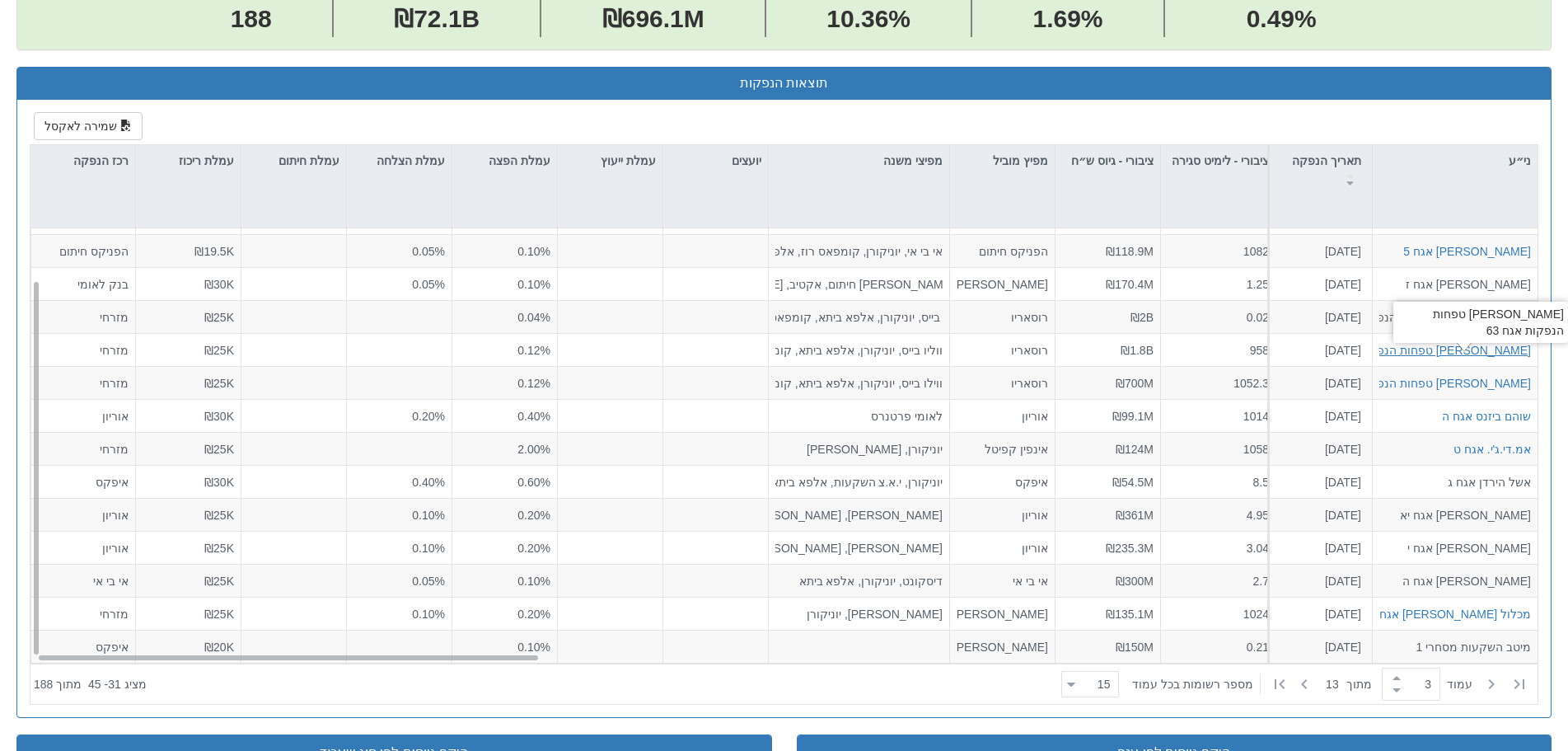
click at [1417, 341] on div "מזרחי טפחות הנפקות אגח 63" at bounding box center [1425, 349] width 211 height 17
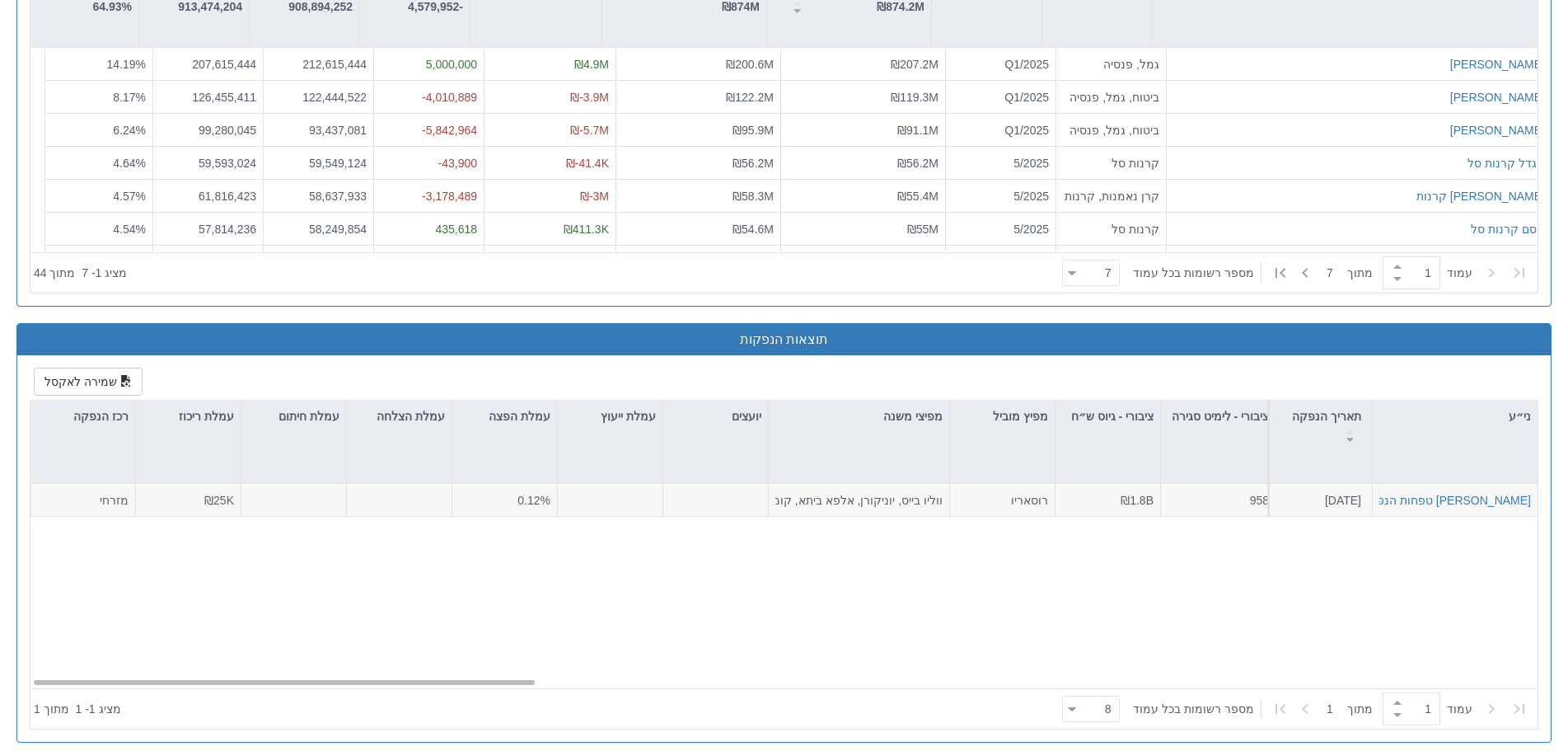
scroll to position [1644, 0]
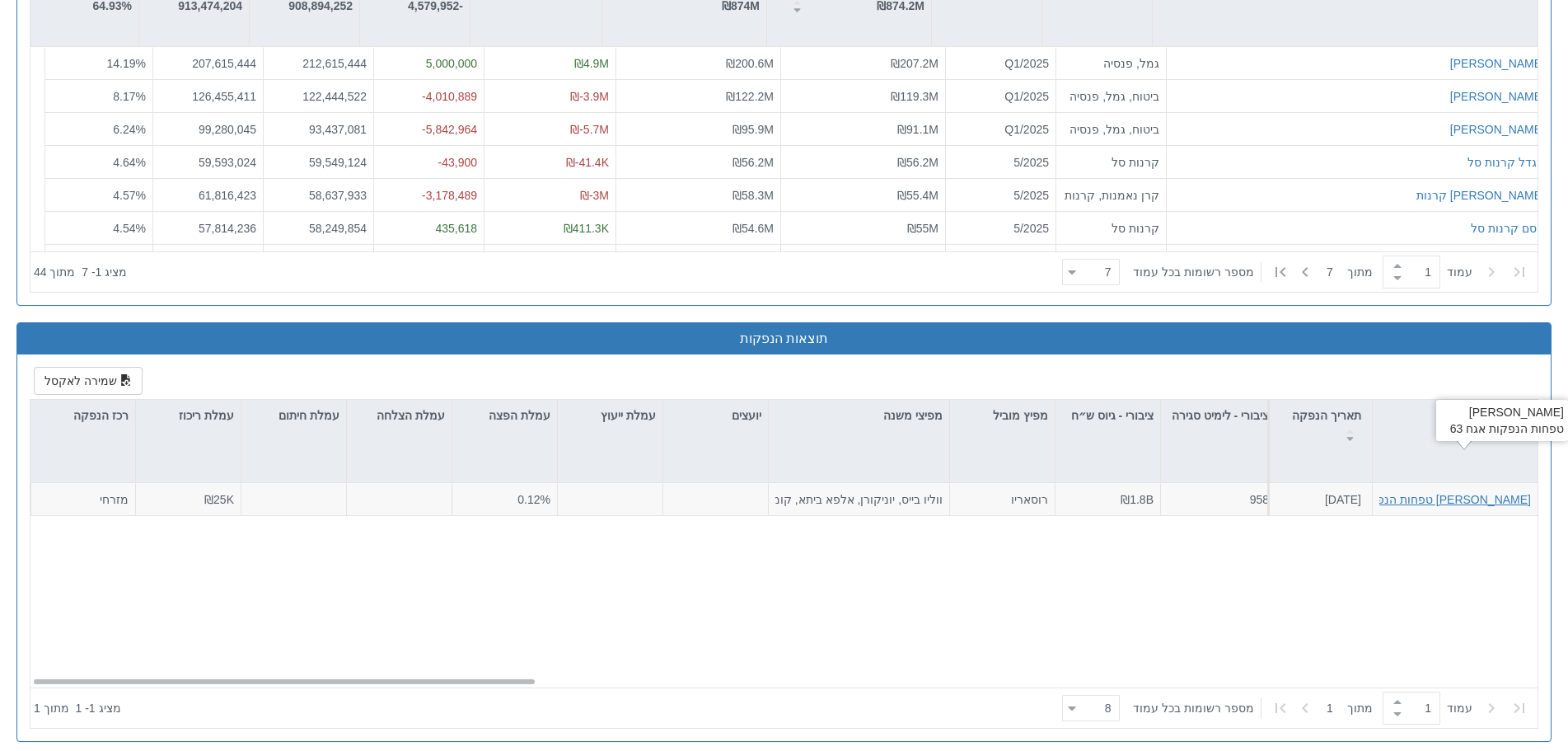
click at [1416, 495] on div "מזרחי טפחות הנפקות אגח 63" at bounding box center [1425, 499] width 211 height 17
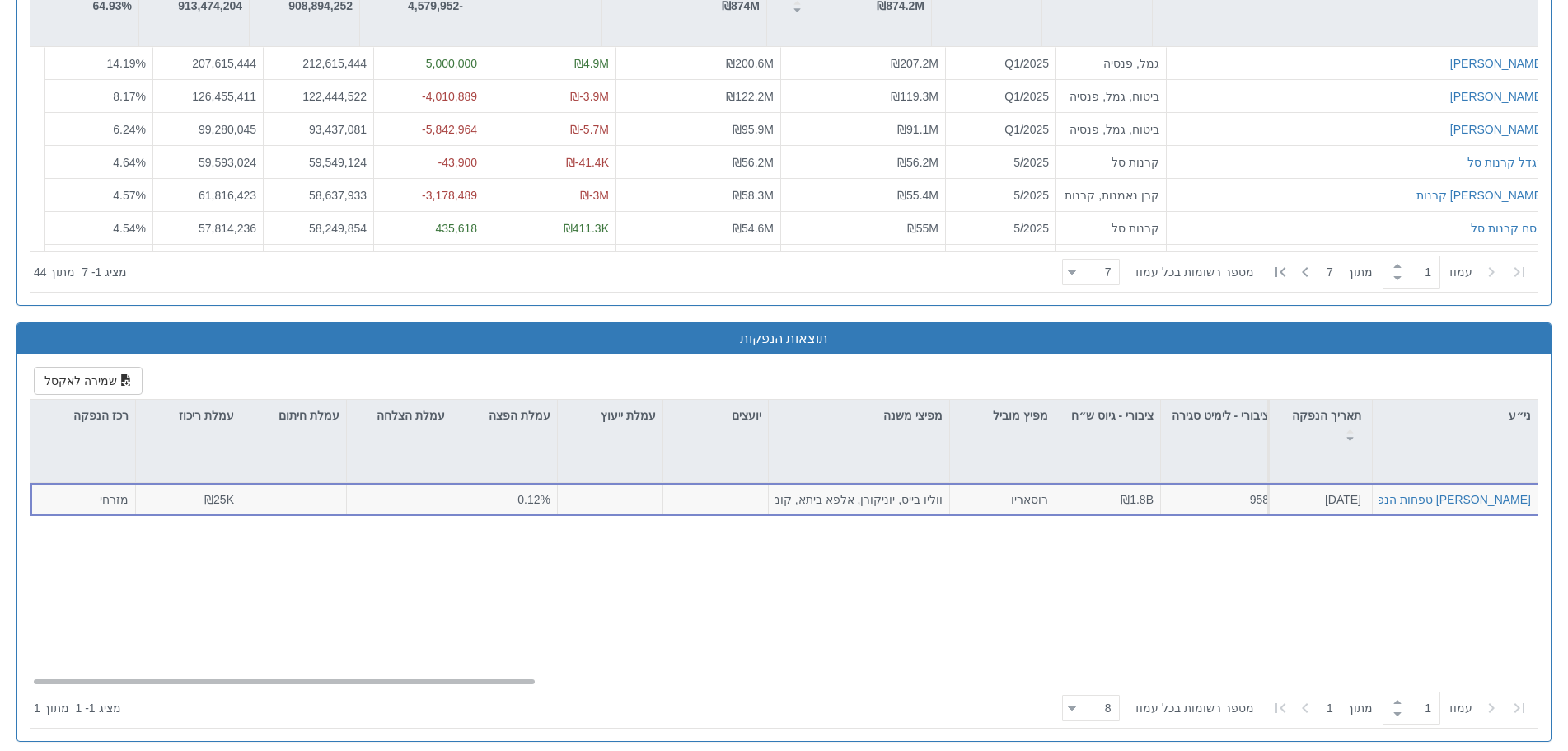
scroll to position [1650, 0]
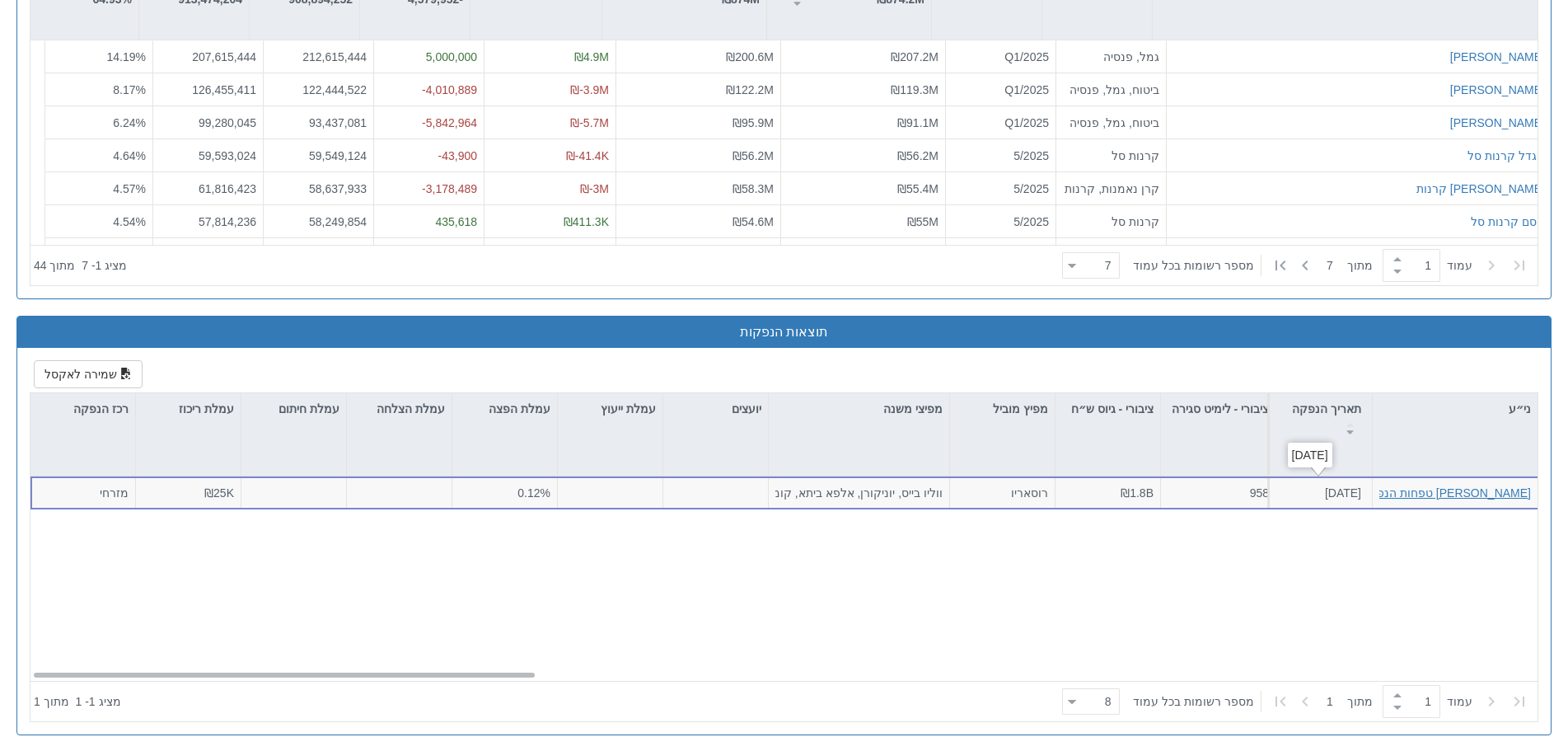
click at [1416, 486] on div "מזרחי טפחות הנפקות אגח 63" at bounding box center [1425, 493] width 211 height 17
